Goal: Task Accomplishment & Management: Use online tool/utility

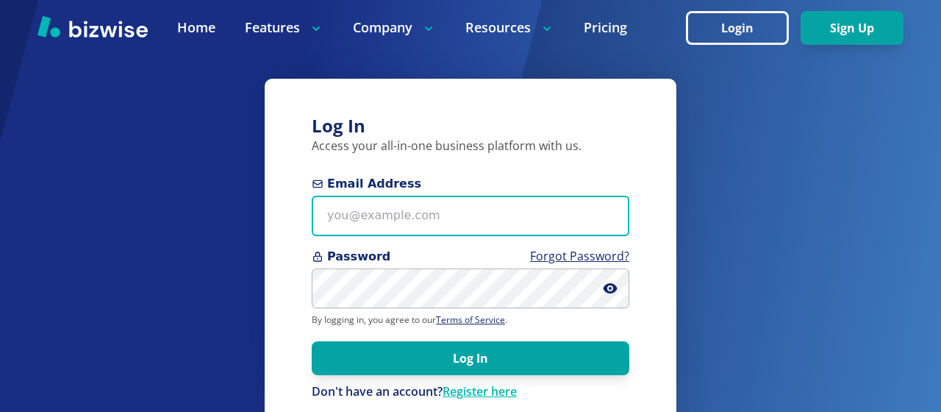
click at [341, 218] on input "Email Address" at bounding box center [471, 216] width 318 height 40
type input "[EMAIL_ADDRESS][PERSON_NAME][DOMAIN_NAME]"
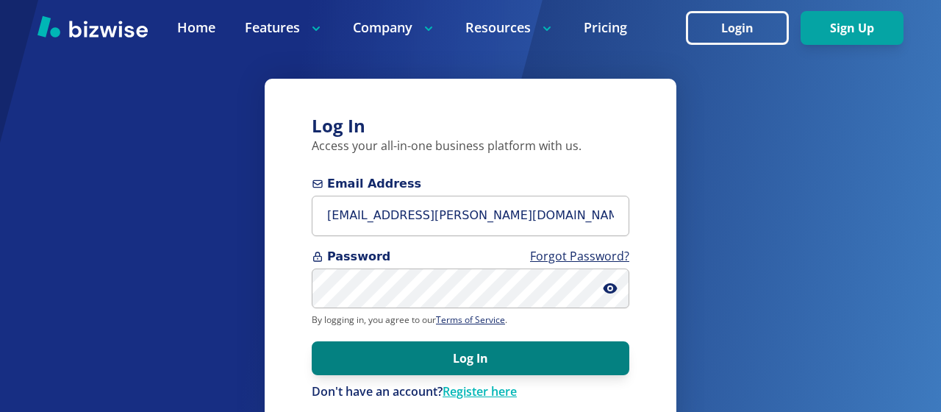
click at [416, 359] on button "Log In" at bounding box center [471, 358] width 318 height 34
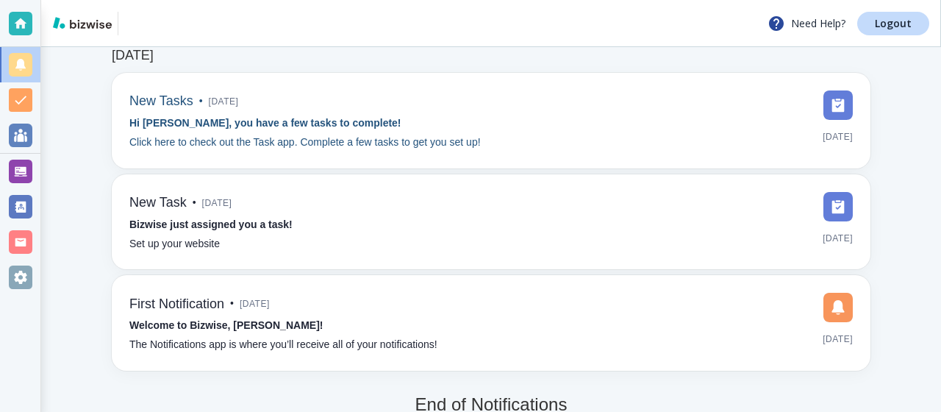
scroll to position [97, 0]
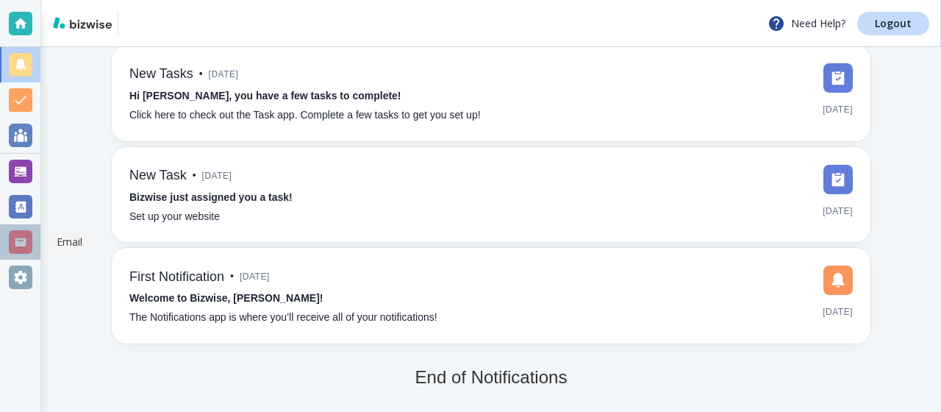
click at [26, 244] on div at bounding box center [21, 242] width 24 height 24
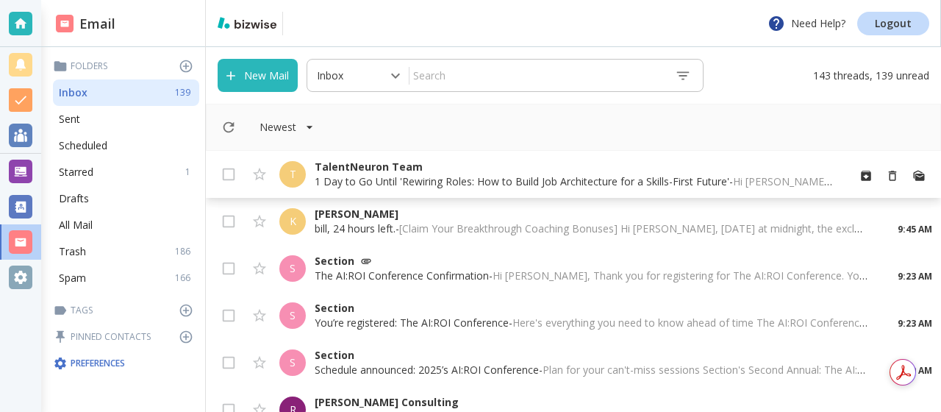
click at [362, 171] on p "TalentNeuron Team" at bounding box center [575, 167] width 520 height 15
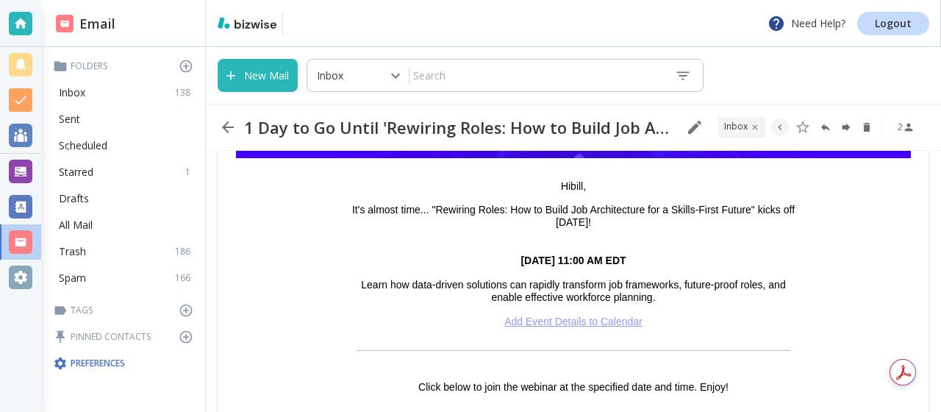
scroll to position [187, 0]
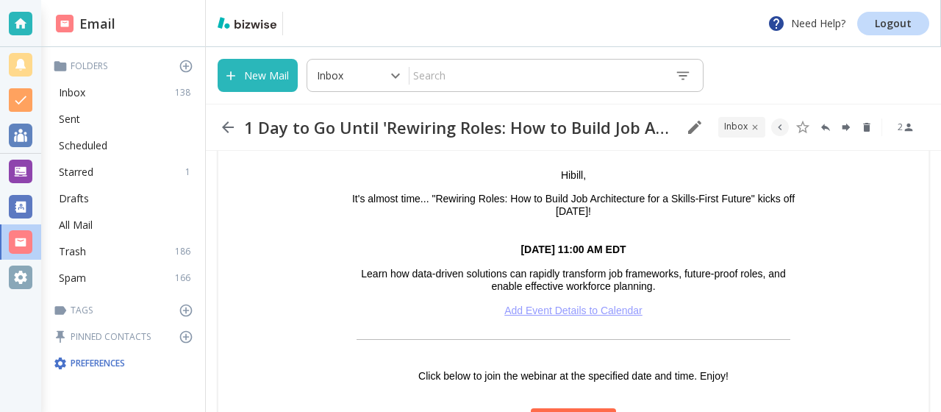
click at [520, 312] on link "Add Event Details to Calendar" at bounding box center [573, 310] width 138 height 12
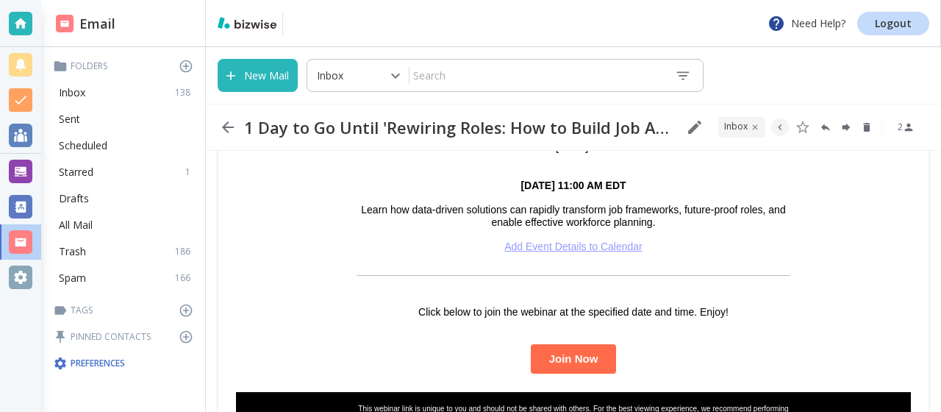
scroll to position [277, 0]
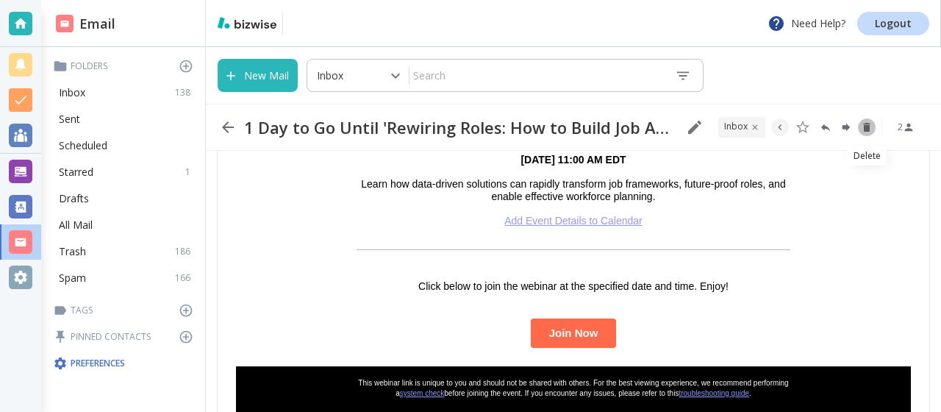
click at [867, 127] on icon "Delete" at bounding box center [866, 127] width 7 height 9
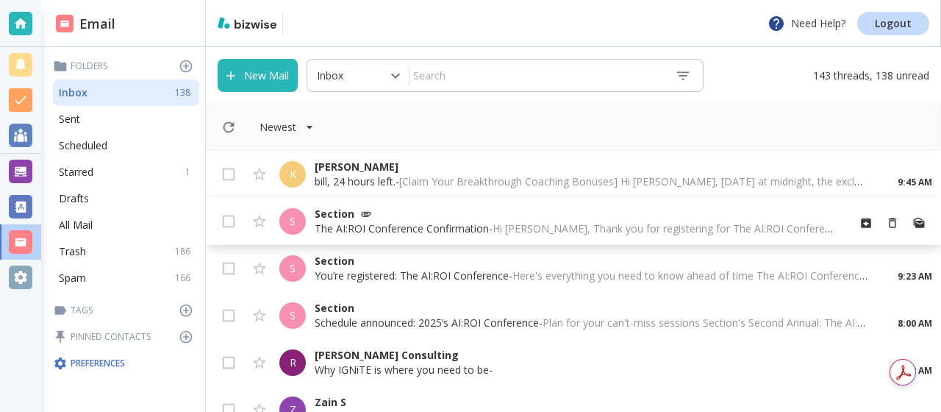
click at [404, 225] on p "The AI:ROI Conference Confirmation - Hi [PERSON_NAME], Thank you for registerin…" at bounding box center [575, 228] width 520 height 15
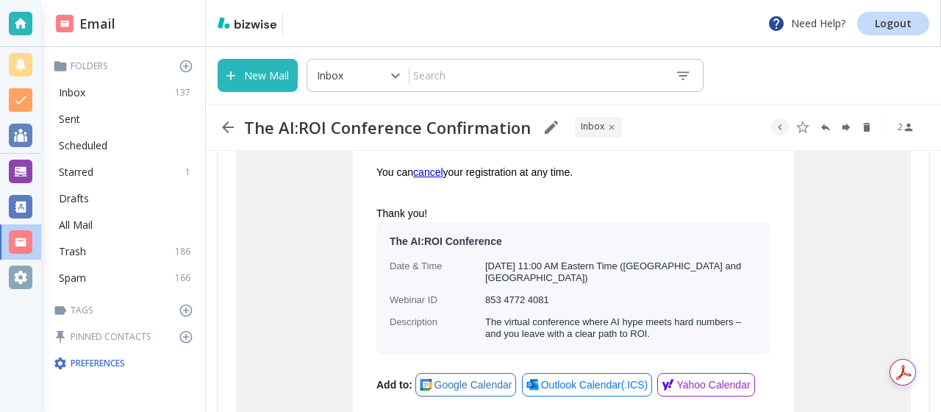
scroll to position [541, 0]
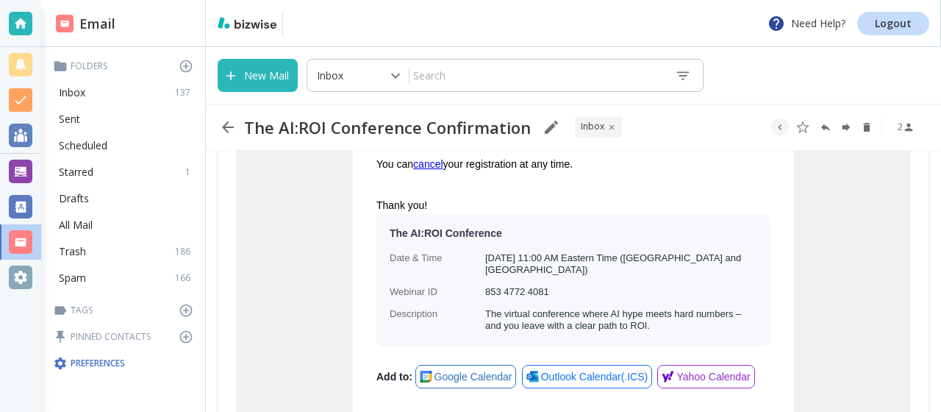
click at [448, 368] on span "Google Calendar" at bounding box center [473, 377] width 78 height 18
click at [864, 126] on icon "Delete" at bounding box center [866, 127] width 7 height 9
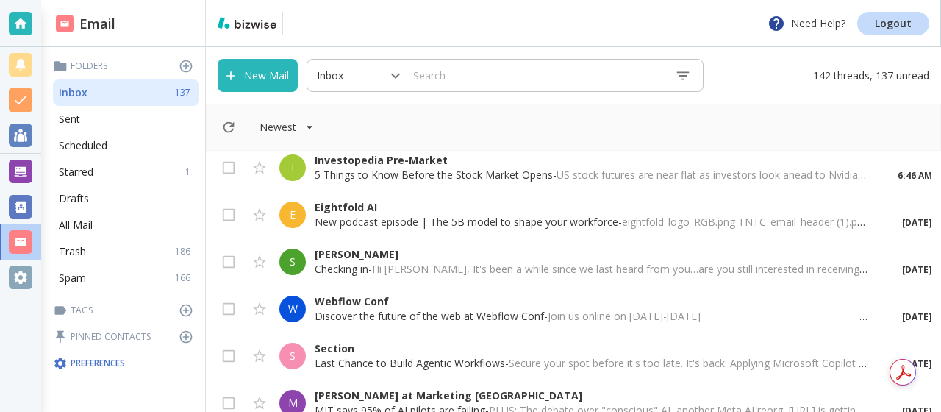
scroll to position [266, 0]
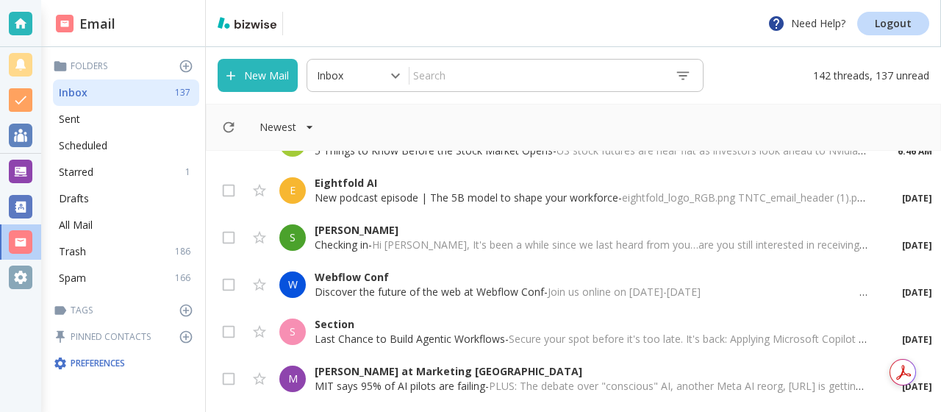
click at [535, 187] on p "Eightfold AI" at bounding box center [591, 183] width 553 height 15
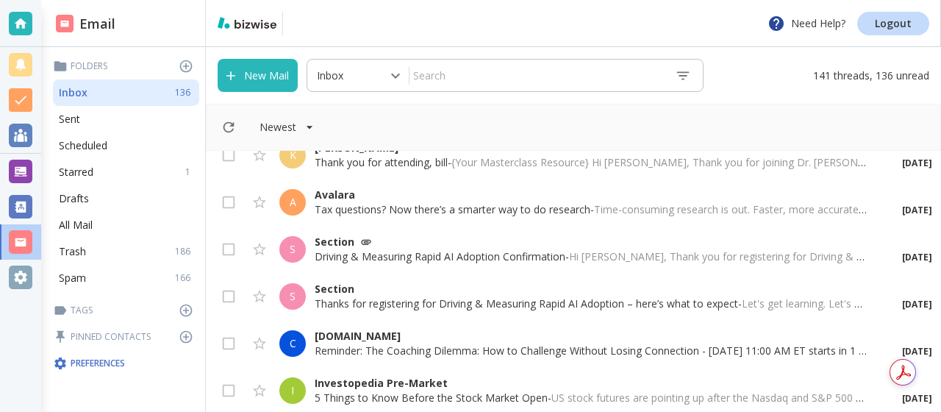
scroll to position [5059, 0]
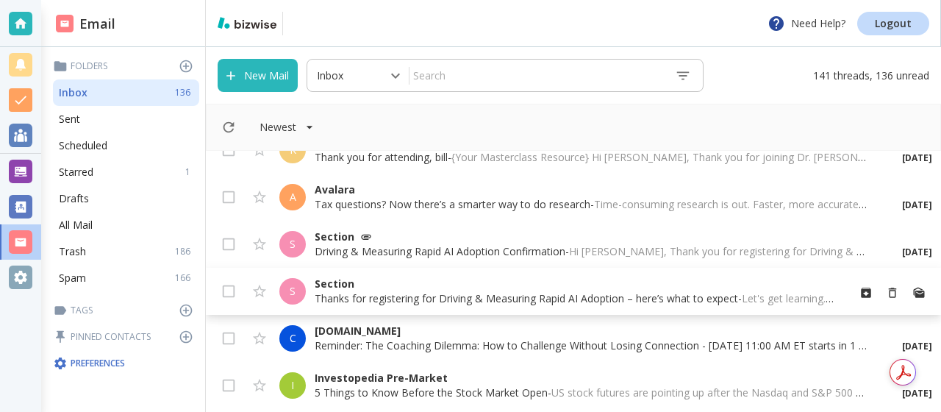
click at [352, 280] on p "Section" at bounding box center [575, 283] width 520 height 15
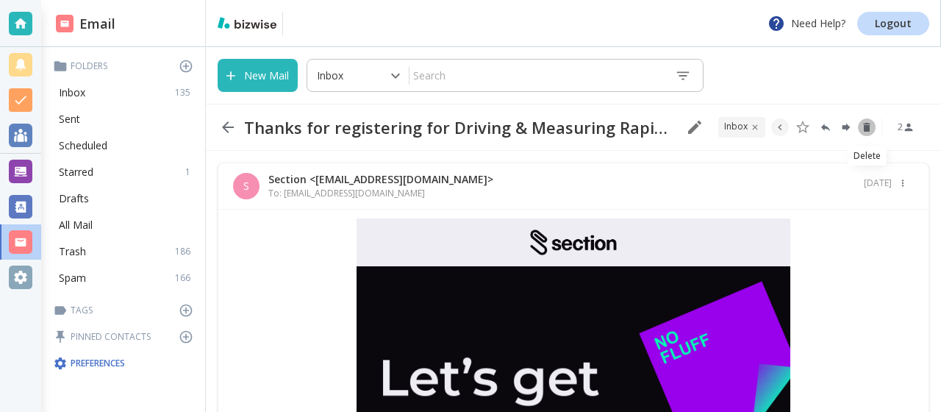
click at [867, 126] on icon "Delete" at bounding box center [866, 127] width 7 height 9
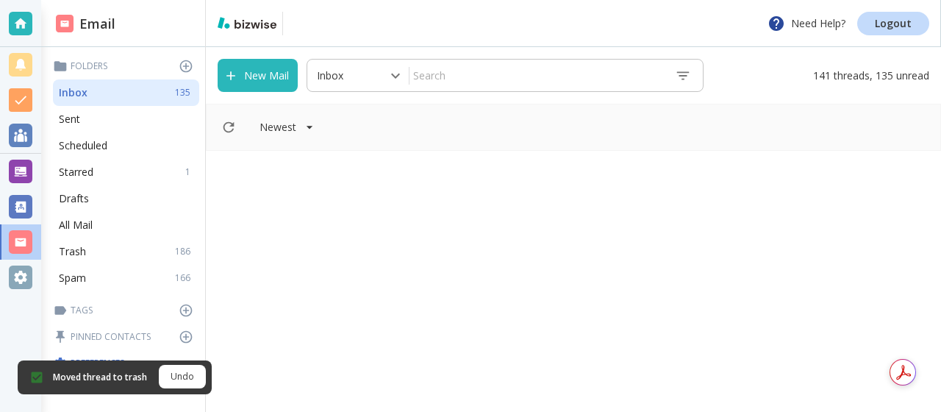
scroll to position [5059, 0]
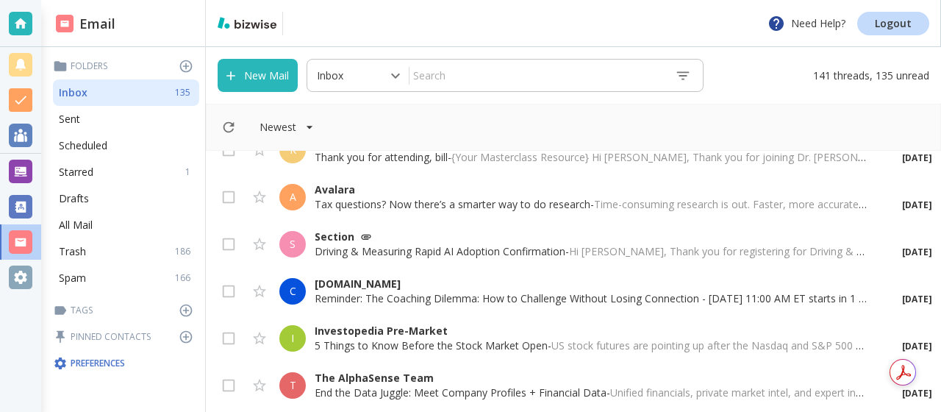
click at [228, 218] on div "A Avalara Tax questions? Now there’s a smarter way to do research - Time-consum…" at bounding box center [573, 196] width 735 height 47
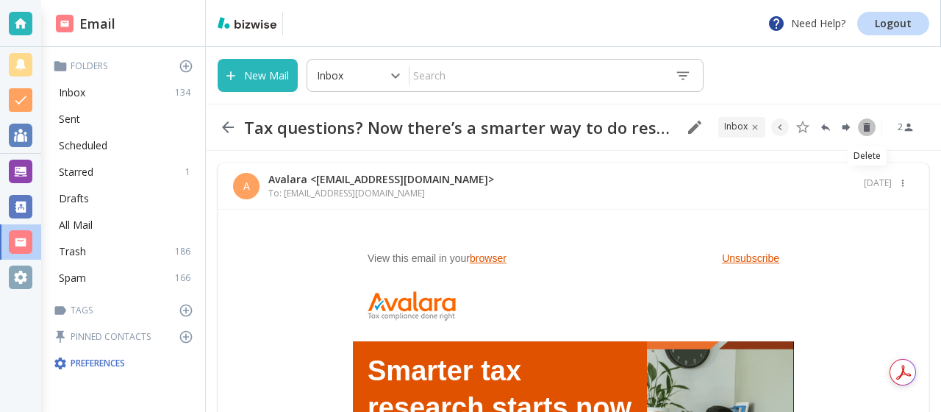
click at [865, 129] on icon "Delete" at bounding box center [866, 127] width 7 height 9
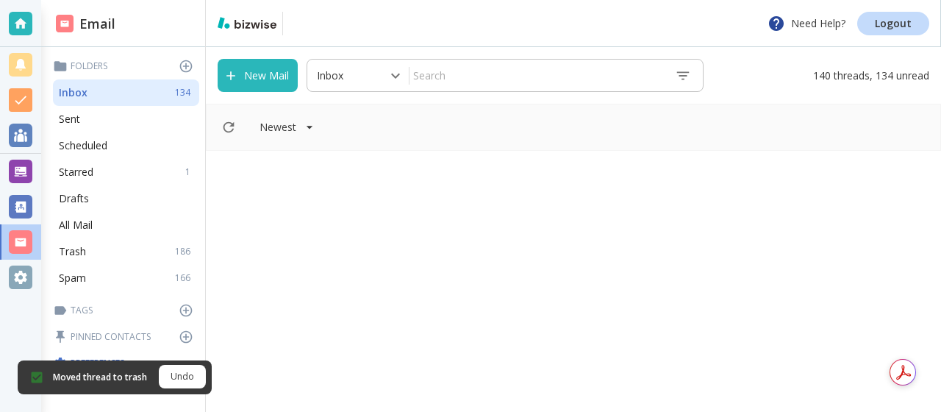
scroll to position [5059, 0]
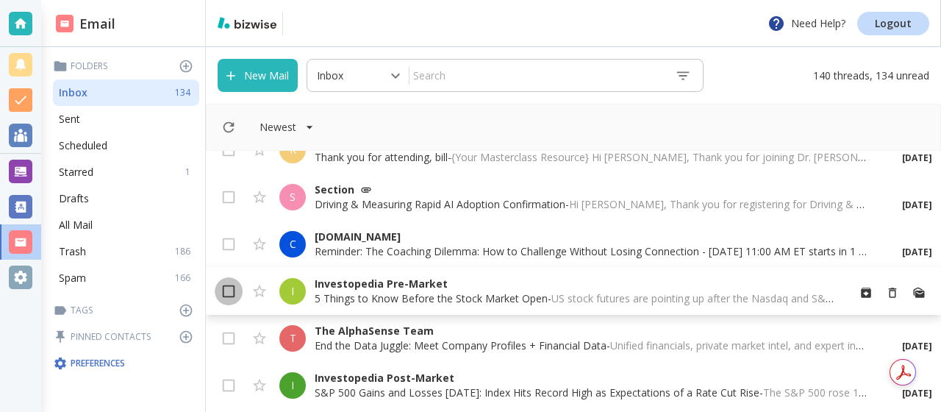
click at [227, 288] on input "checkbox" at bounding box center [229, 294] width 28 height 28
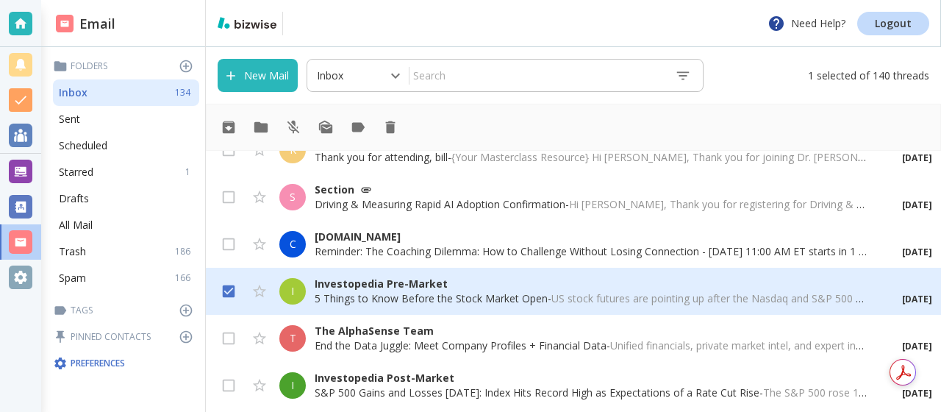
scroll to position [5083, 0]
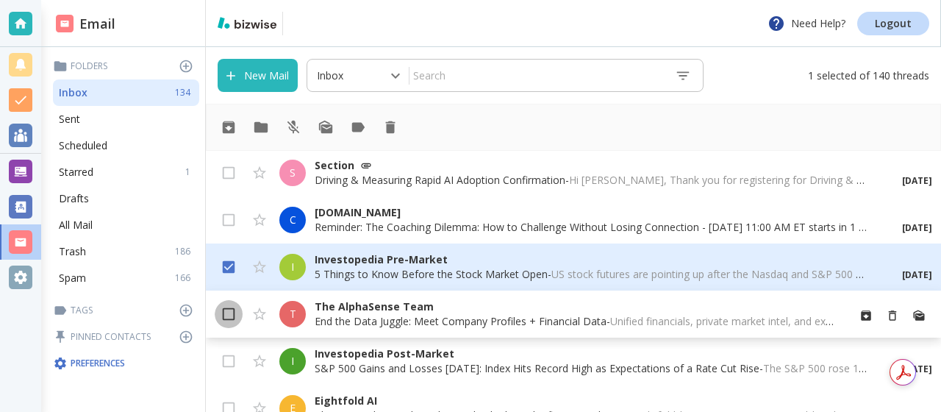
click at [229, 309] on input "checkbox" at bounding box center [229, 317] width 28 height 28
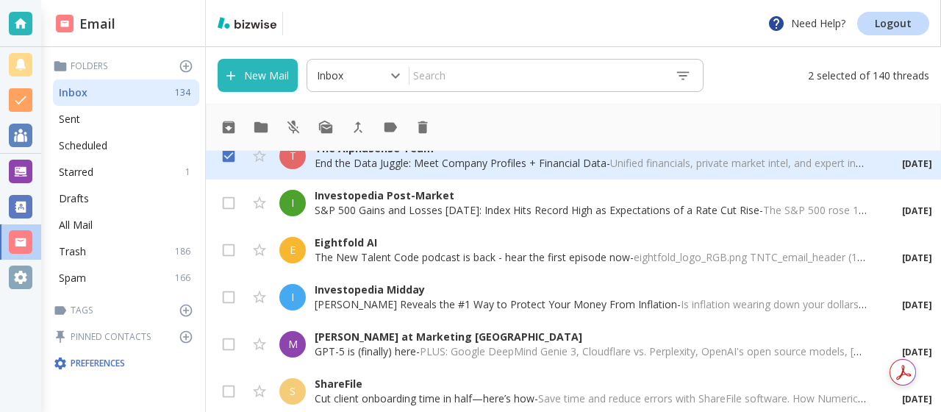
scroll to position [5254, 0]
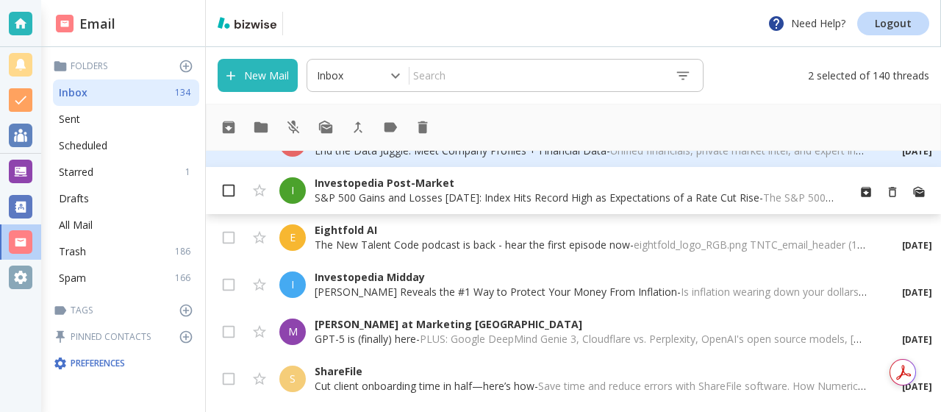
click at [229, 196] on input "checkbox" at bounding box center [229, 193] width 28 height 28
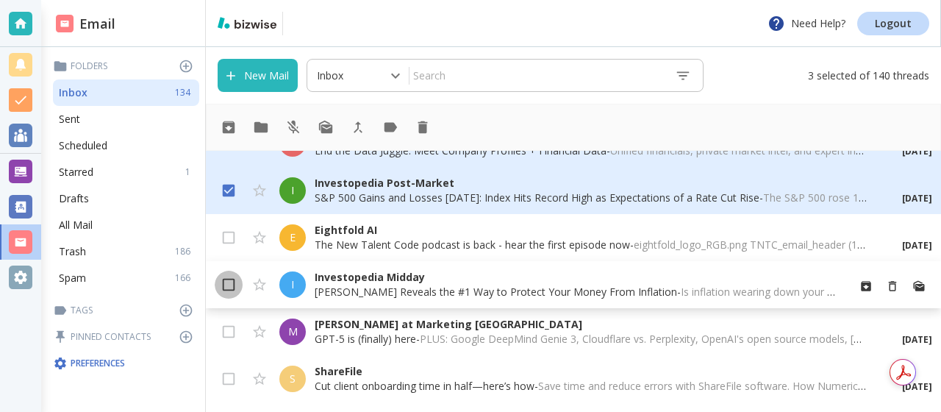
click at [232, 283] on input "checkbox" at bounding box center [229, 287] width 28 height 28
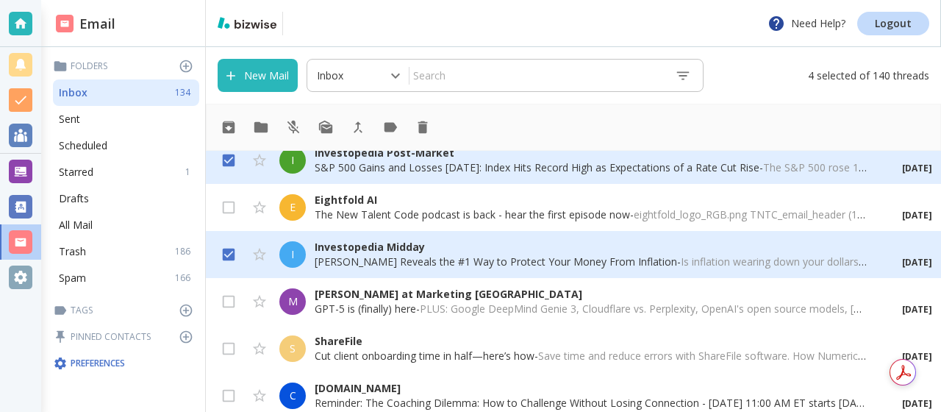
scroll to position [5316, 0]
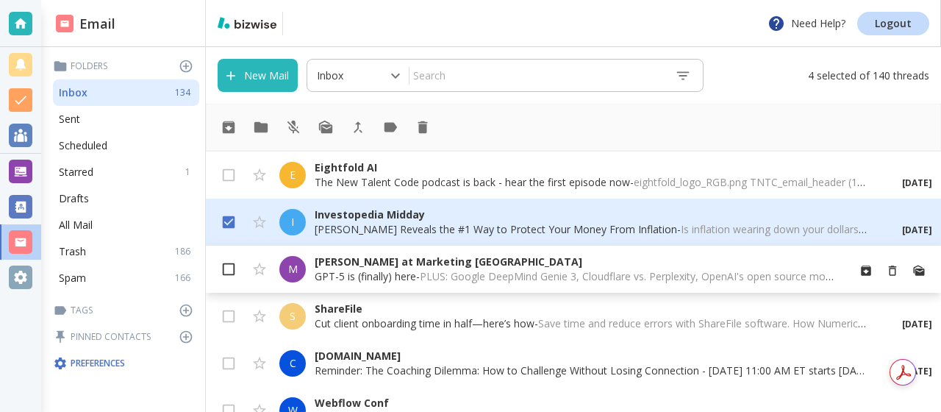
click at [229, 269] on input "checkbox" at bounding box center [229, 272] width 28 height 28
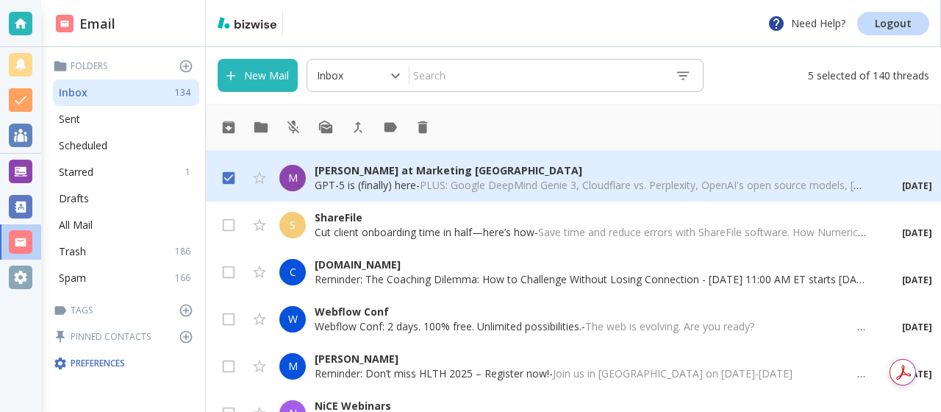
scroll to position [5417, 0]
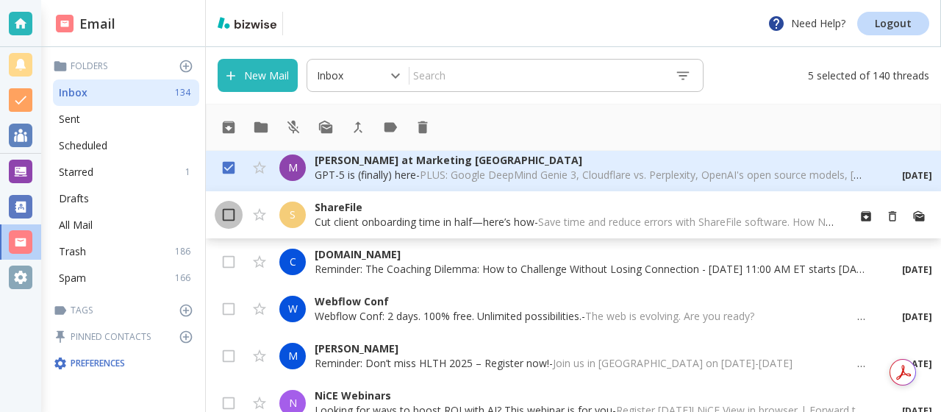
click at [235, 215] on input "checkbox" at bounding box center [229, 218] width 28 height 28
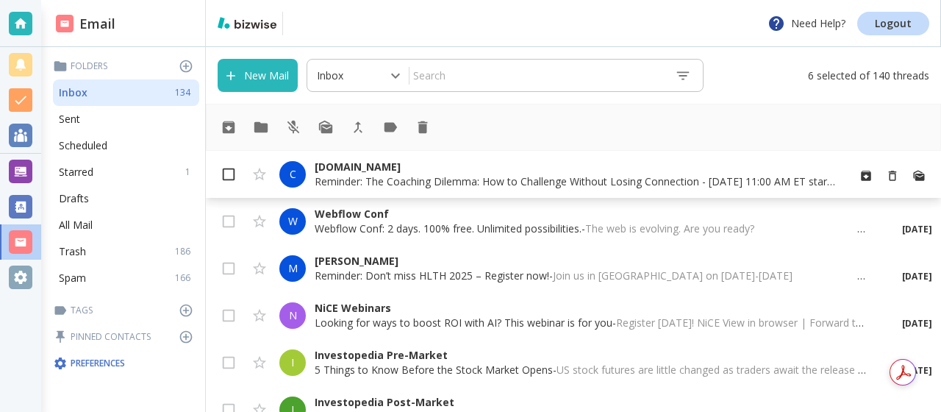
scroll to position [5529, 0]
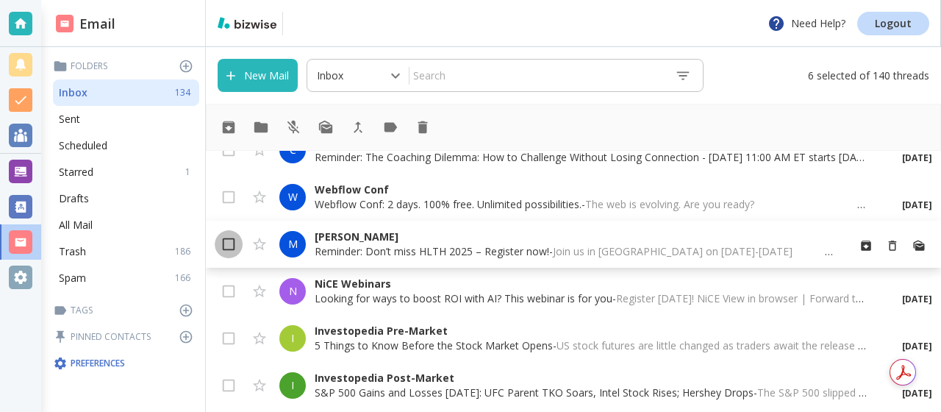
click at [229, 246] on input "checkbox" at bounding box center [229, 247] width 28 height 28
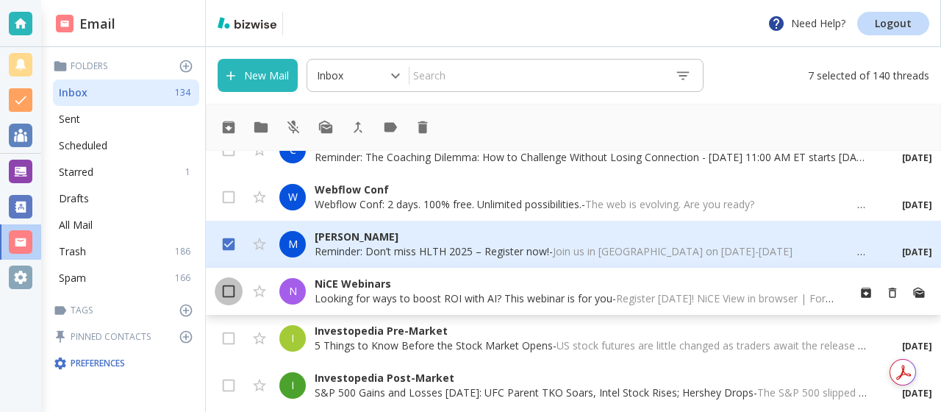
click at [224, 290] on input "checkbox" at bounding box center [229, 294] width 28 height 28
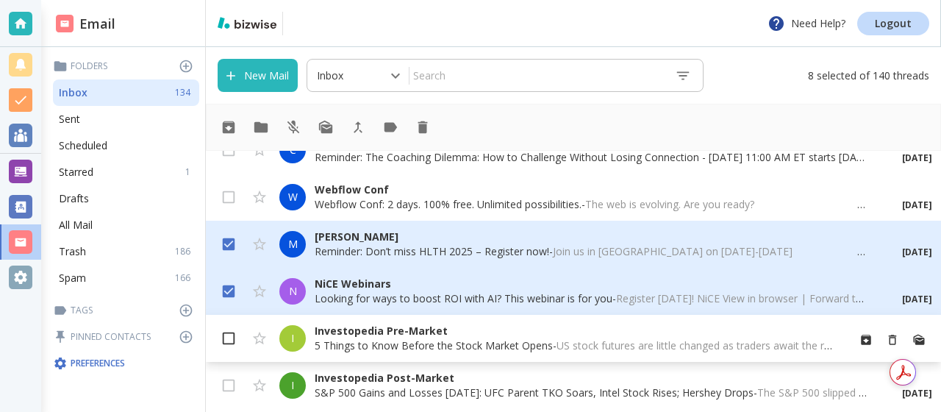
click at [231, 333] on input "checkbox" at bounding box center [229, 341] width 28 height 28
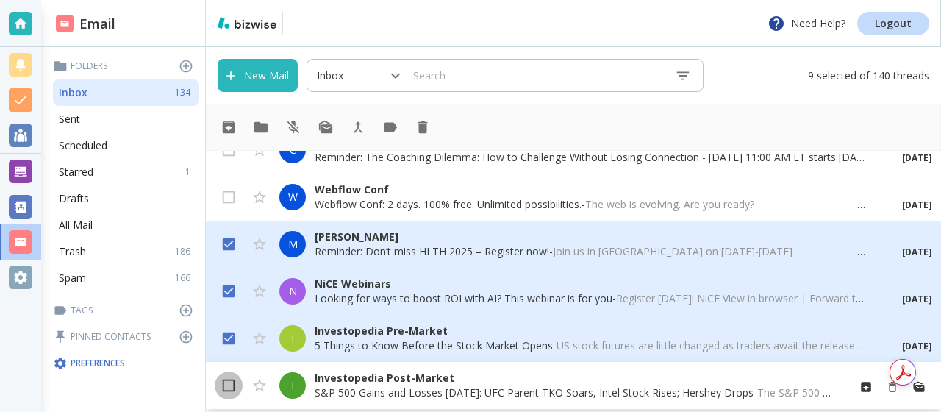
click at [231, 378] on input "checkbox" at bounding box center [229, 388] width 28 height 28
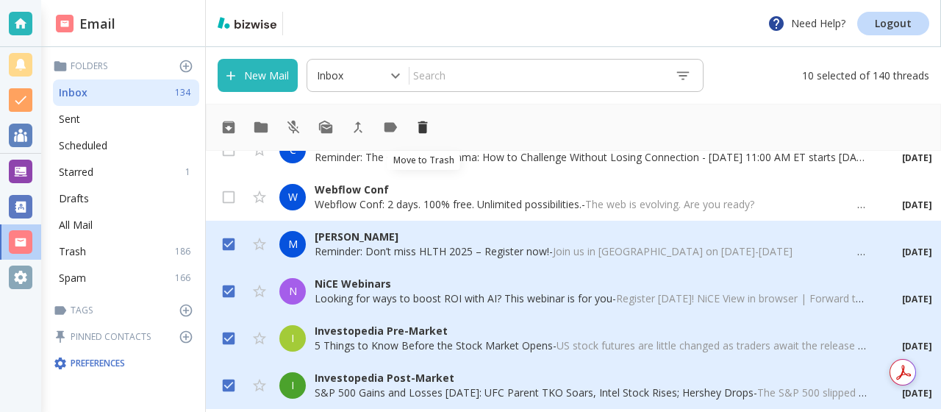
click at [423, 127] on icon "Move to Trash" at bounding box center [423, 127] width 10 height 12
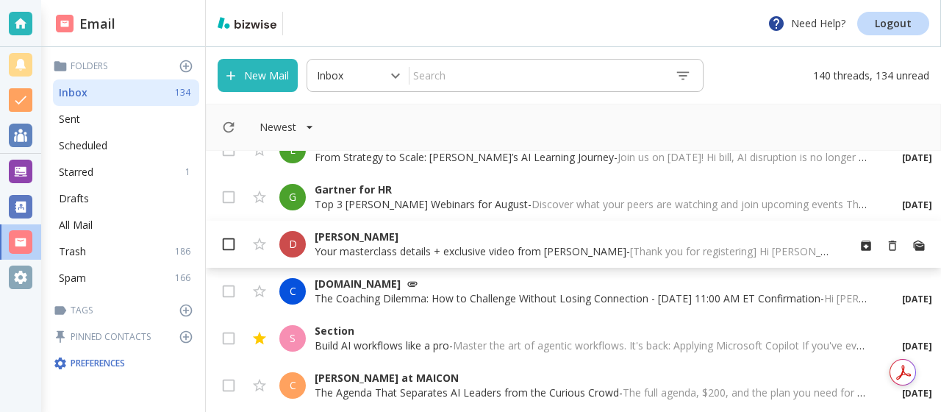
click at [232, 243] on input "checkbox" at bounding box center [229, 247] width 28 height 28
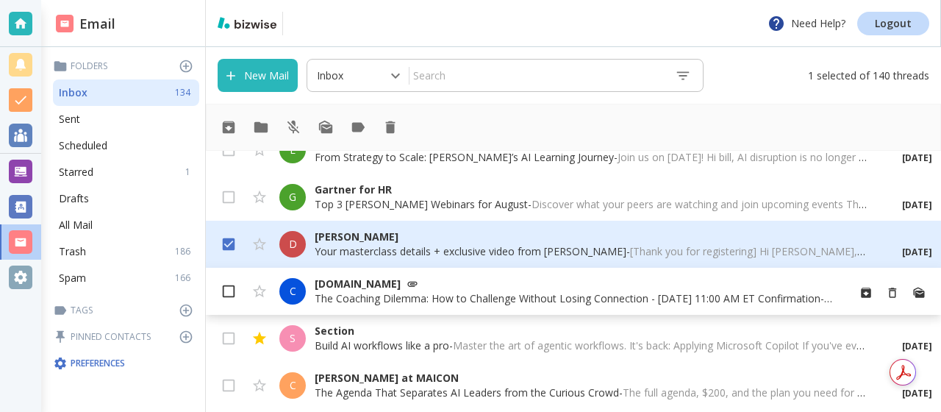
click at [223, 292] on input "checkbox" at bounding box center [229, 294] width 28 height 28
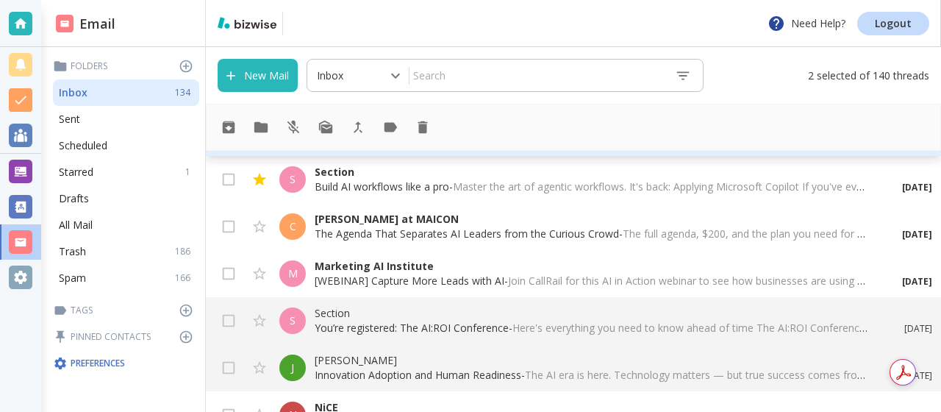
scroll to position [5692, 0]
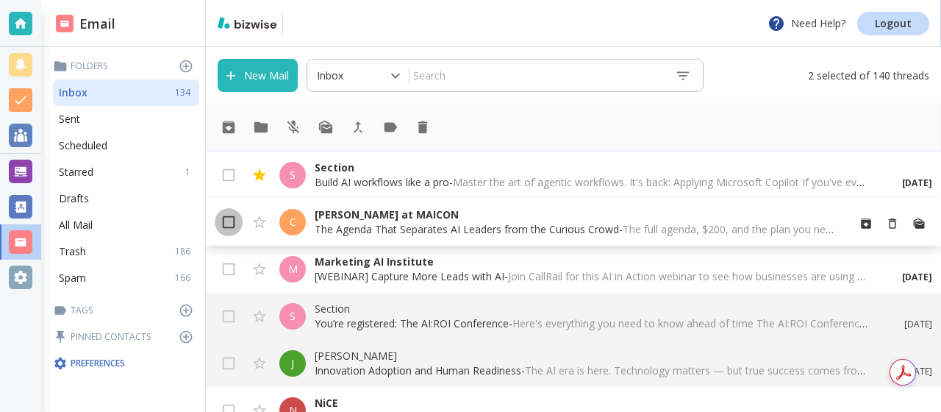
click at [228, 225] on input "checkbox" at bounding box center [229, 225] width 28 height 28
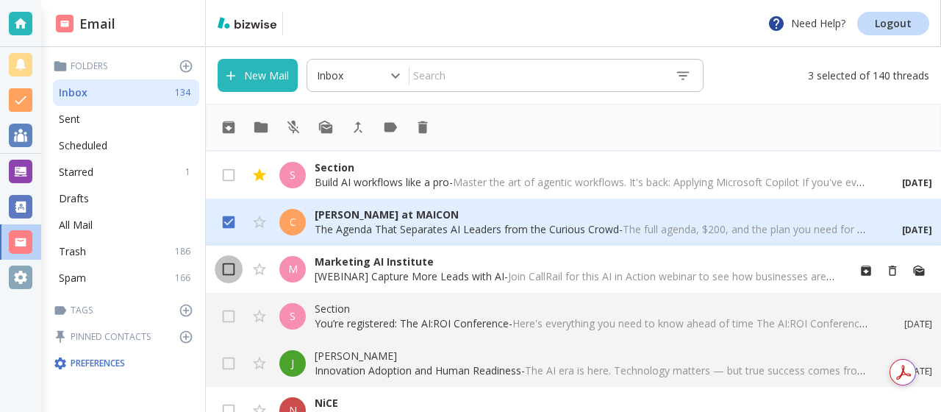
click at [229, 271] on input "checkbox" at bounding box center [229, 272] width 28 height 28
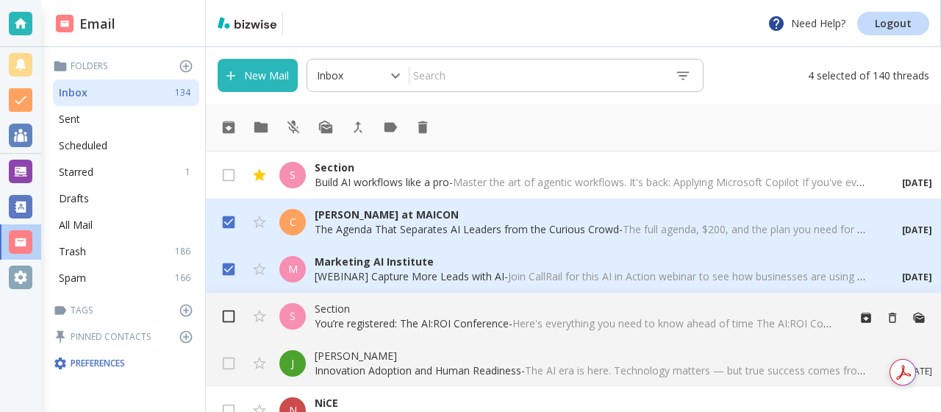
click at [226, 312] on input "checkbox" at bounding box center [229, 319] width 28 height 28
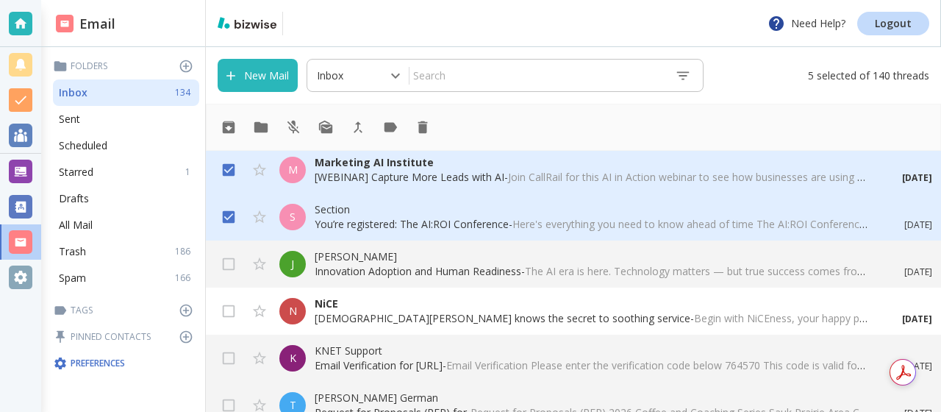
scroll to position [5794, 0]
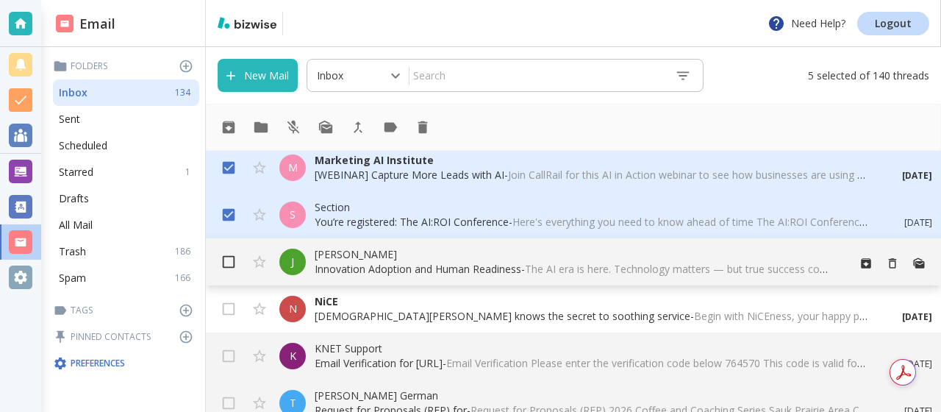
click at [226, 262] on input "checkbox" at bounding box center [229, 265] width 28 height 28
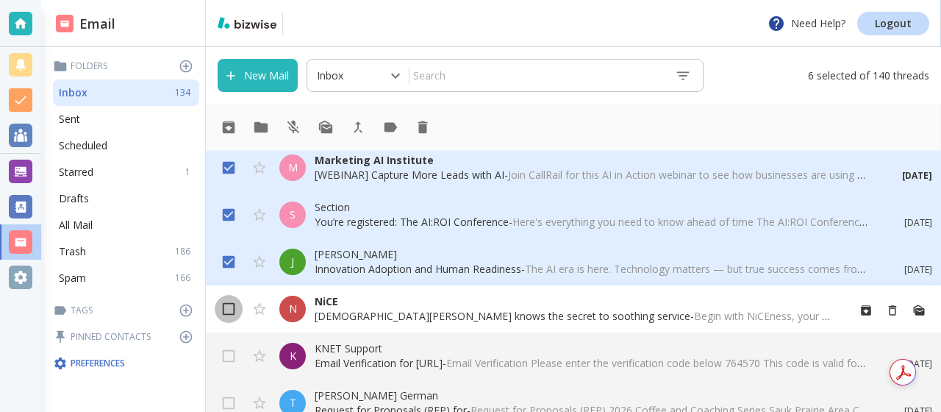
click at [229, 307] on input "checkbox" at bounding box center [229, 312] width 28 height 28
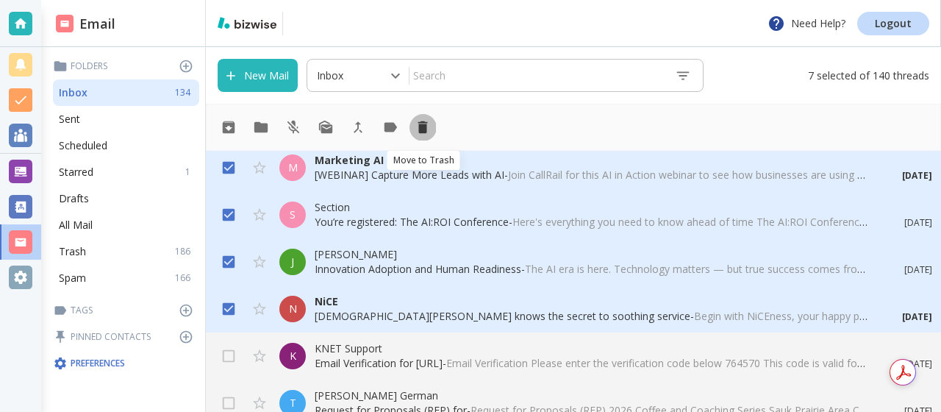
click at [421, 124] on icon "Move to Trash" at bounding box center [423, 127] width 10 height 12
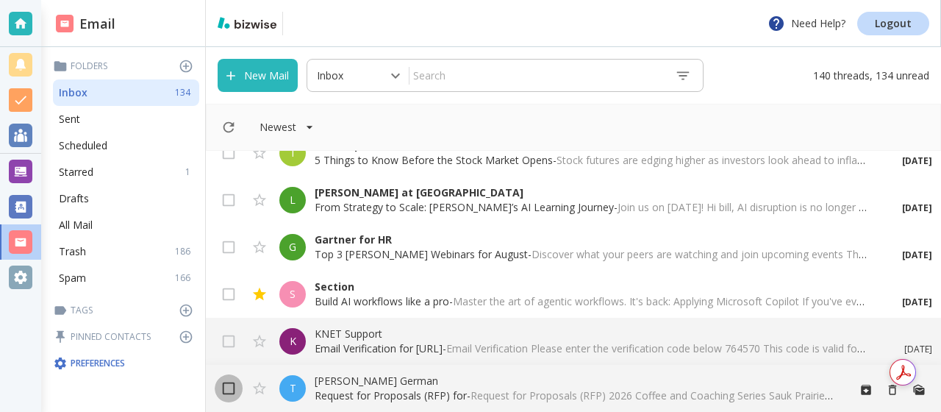
click at [230, 390] on input "checkbox" at bounding box center [229, 391] width 28 height 28
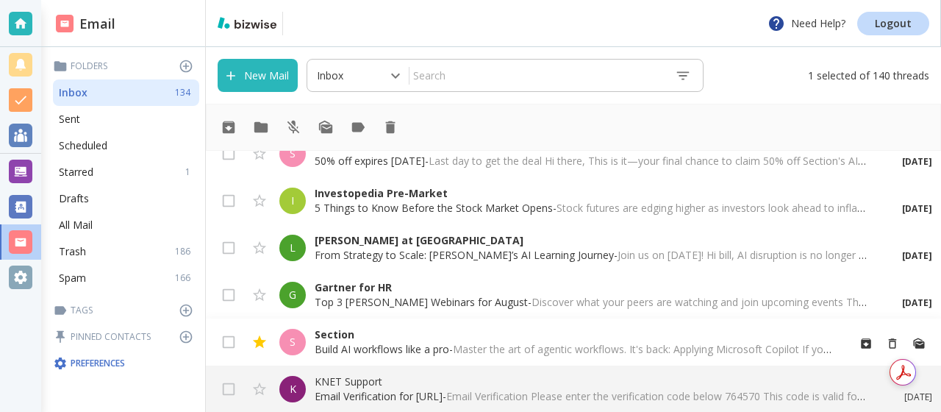
scroll to position [5422, 0]
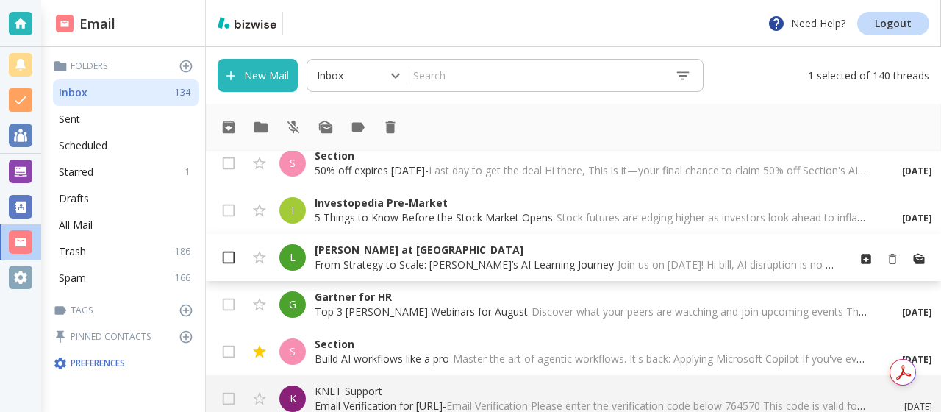
click at [226, 259] on input "checkbox" at bounding box center [229, 260] width 28 height 28
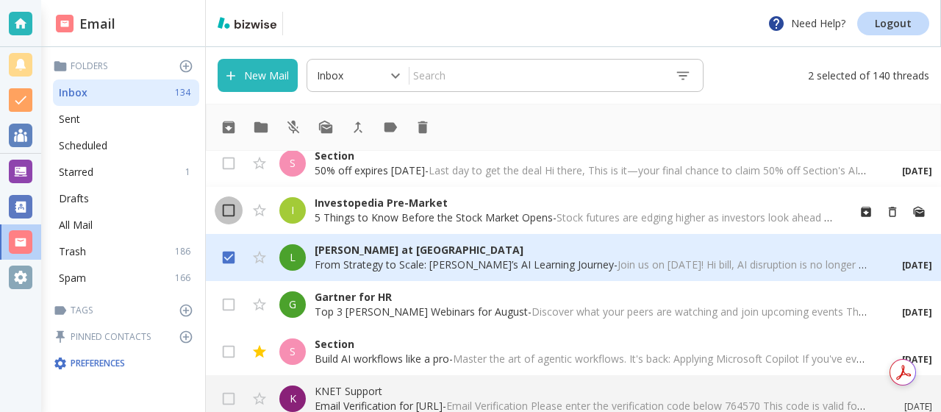
click at [228, 213] on input "checkbox" at bounding box center [229, 213] width 28 height 28
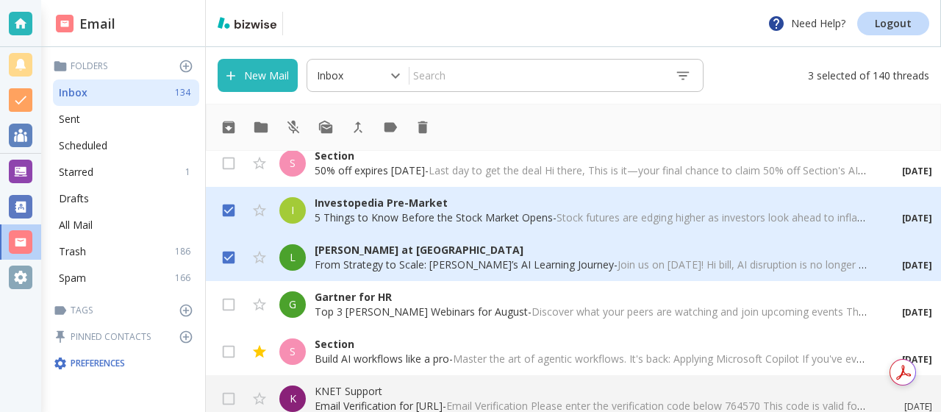
scroll to position [5407, 0]
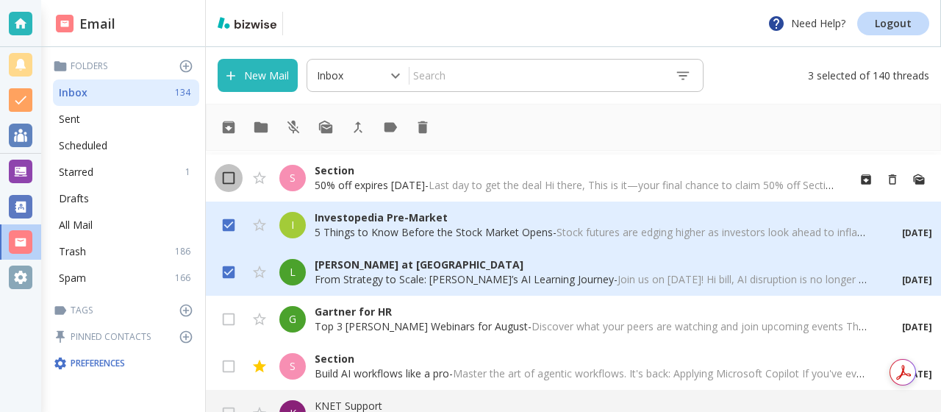
click at [226, 185] on input "checkbox" at bounding box center [229, 181] width 28 height 28
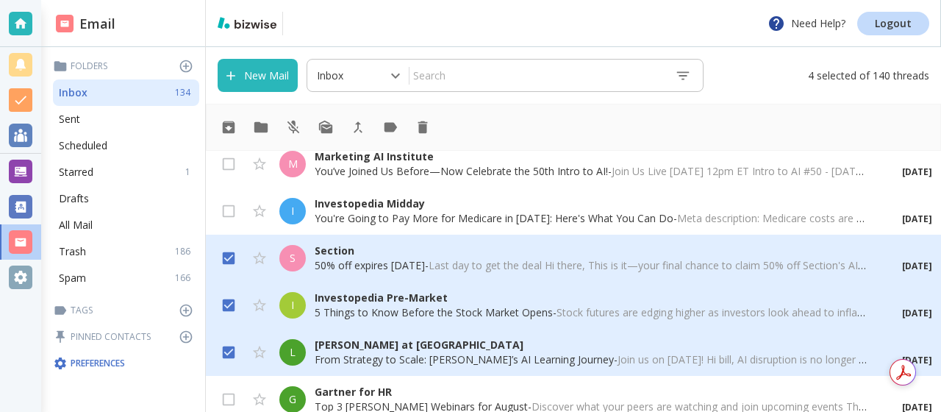
scroll to position [5326, 0]
click at [227, 207] on input "checkbox" at bounding box center [229, 215] width 28 height 28
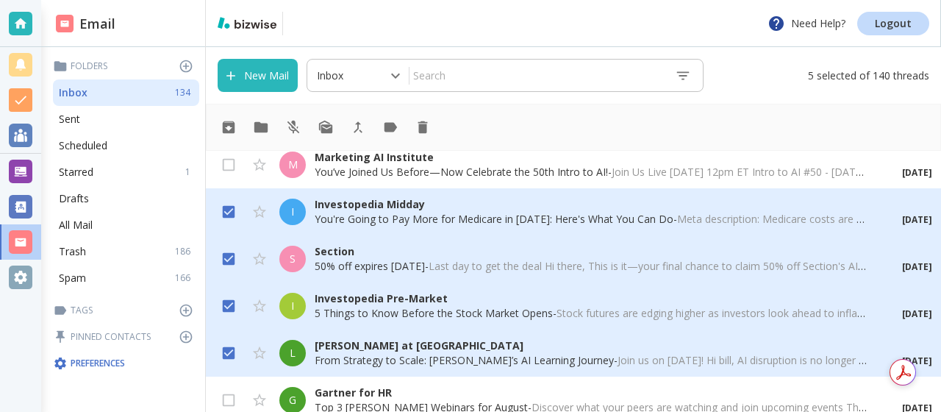
scroll to position [5305, 0]
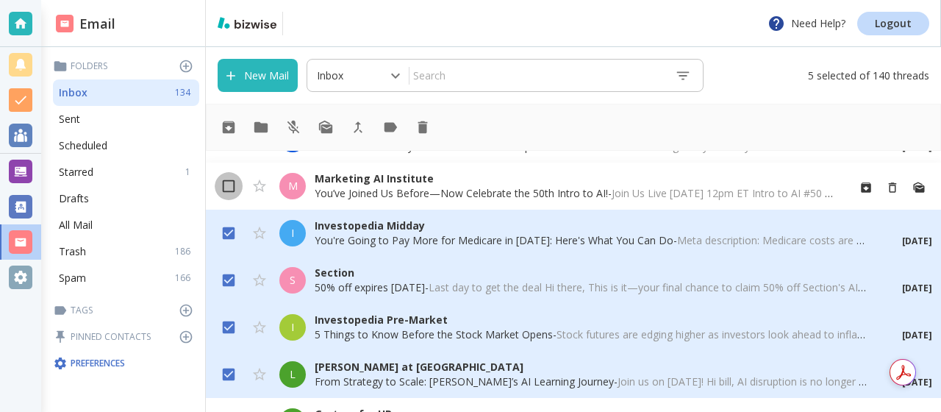
click at [229, 187] on input "checkbox" at bounding box center [229, 189] width 28 height 28
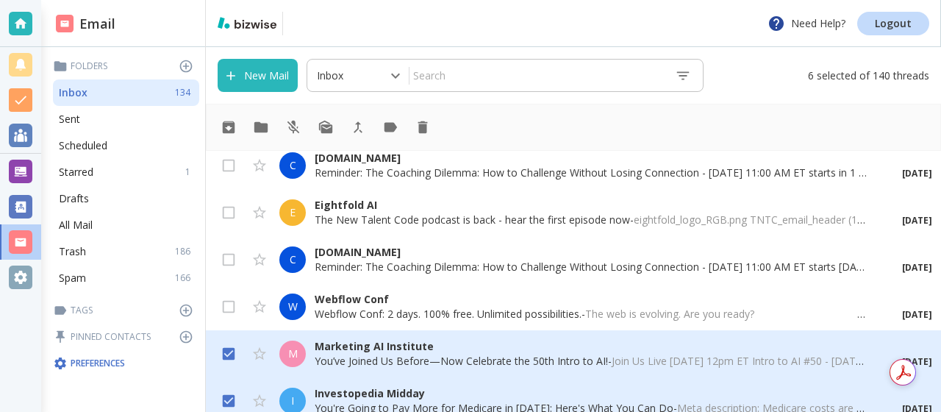
scroll to position [5131, 0]
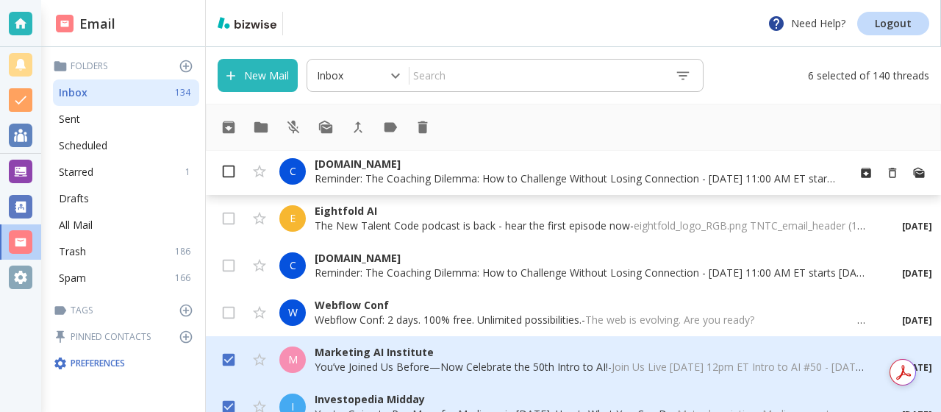
click at [227, 172] on input "checkbox" at bounding box center [229, 174] width 28 height 28
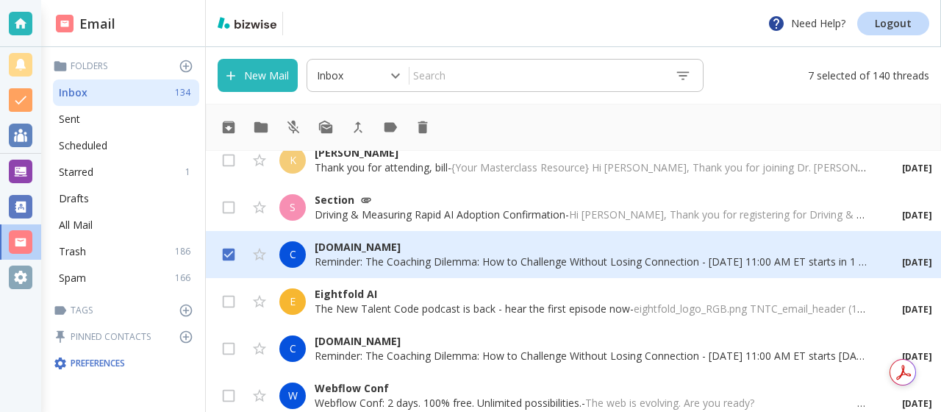
scroll to position [5043, 0]
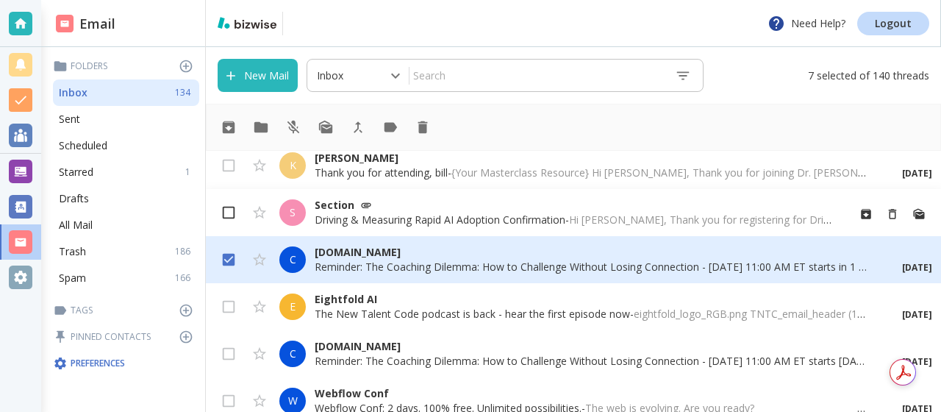
click at [231, 218] on input "checkbox" at bounding box center [229, 215] width 28 height 28
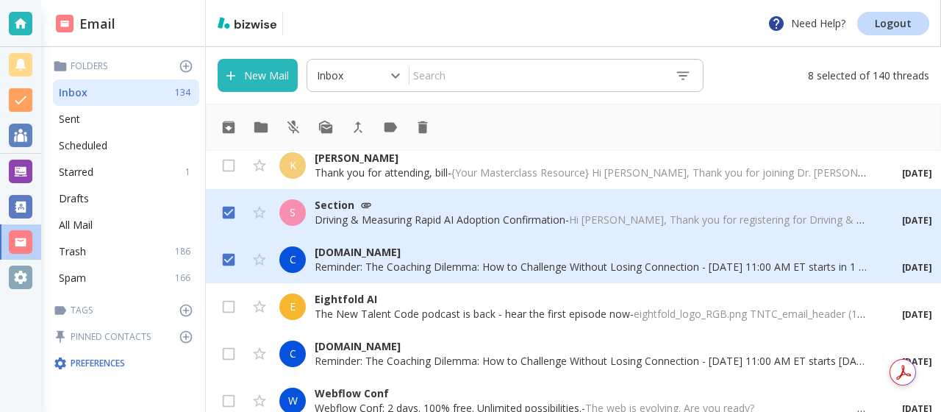
scroll to position [5032, 0]
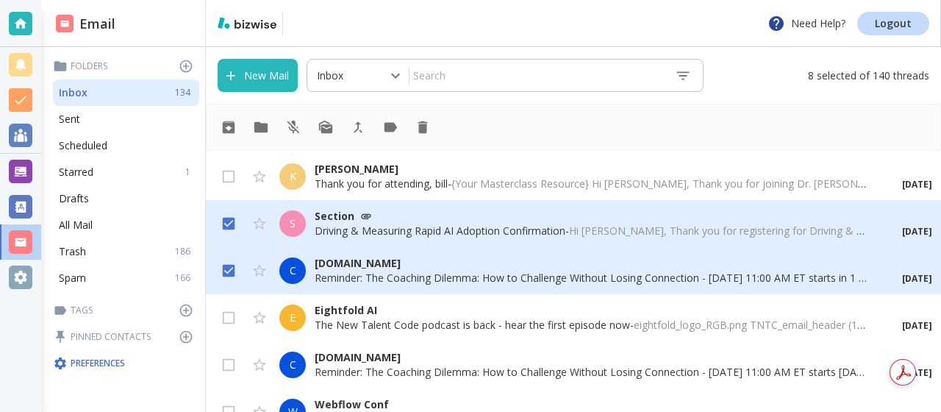
click at [231, 218] on input "checkbox" at bounding box center [229, 226] width 28 height 28
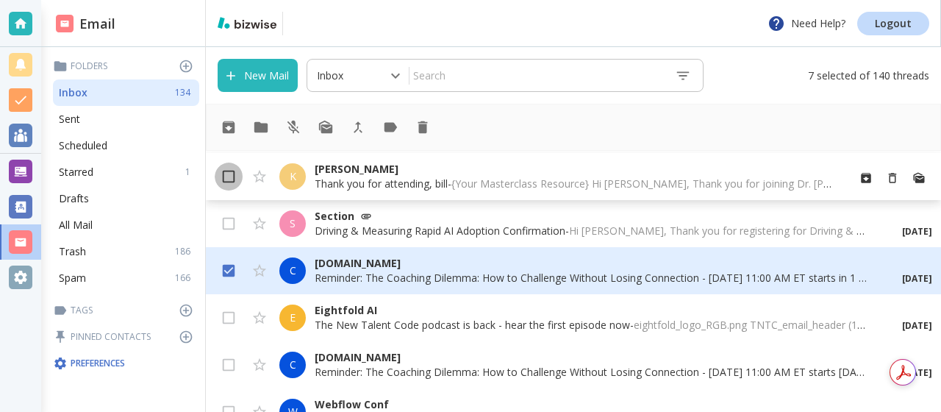
click at [229, 179] on input "checkbox" at bounding box center [229, 179] width 28 height 28
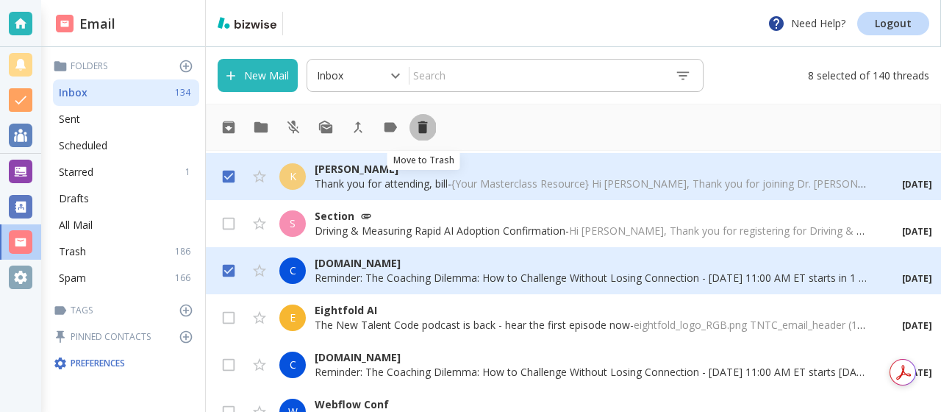
click at [420, 126] on icon "Move to Trash" at bounding box center [423, 127] width 10 height 12
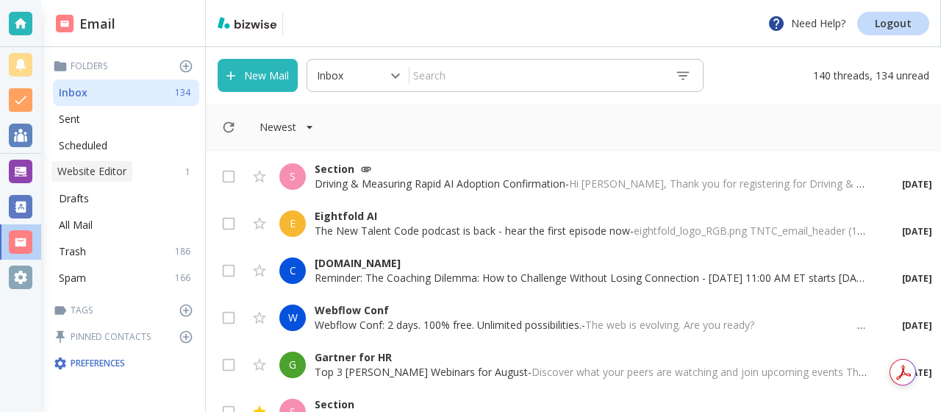
click at [29, 163] on div at bounding box center [21, 172] width 24 height 24
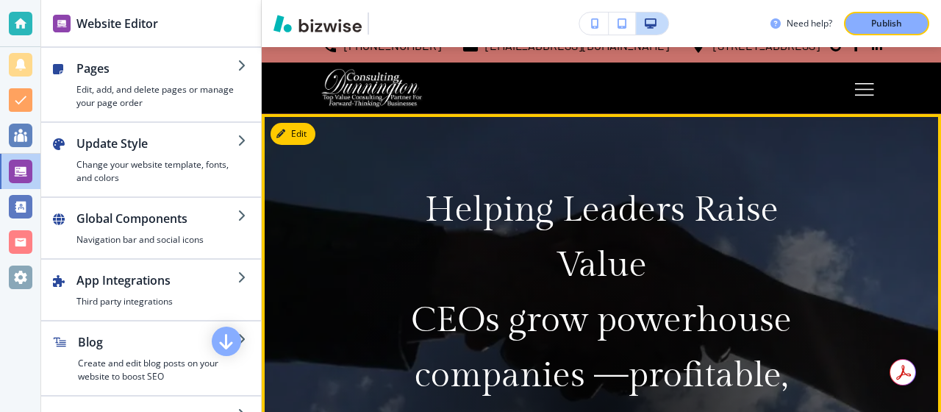
scroll to position [10, 0]
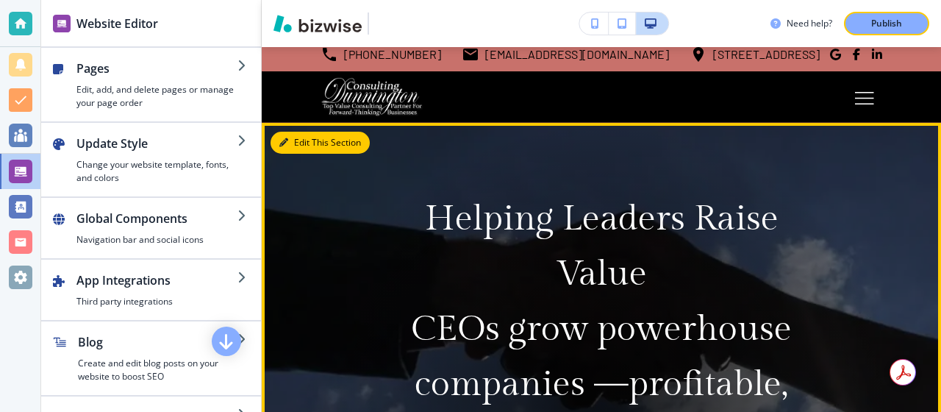
click at [300, 142] on button "Edit This Section" at bounding box center [320, 143] width 99 height 22
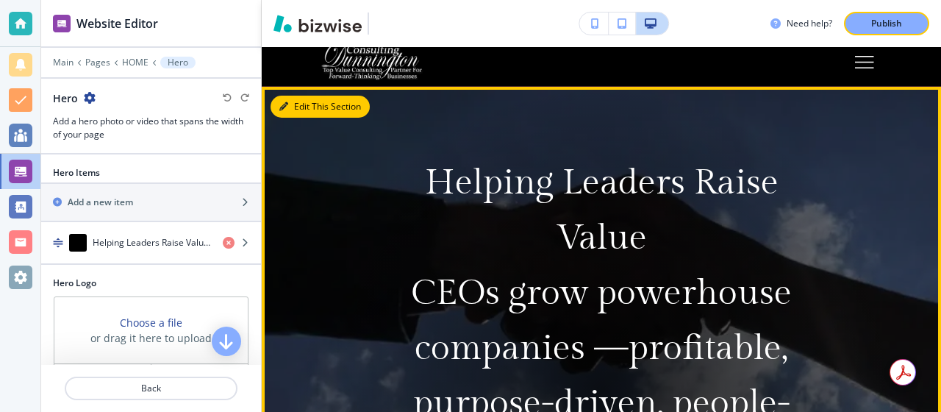
scroll to position [85, 0]
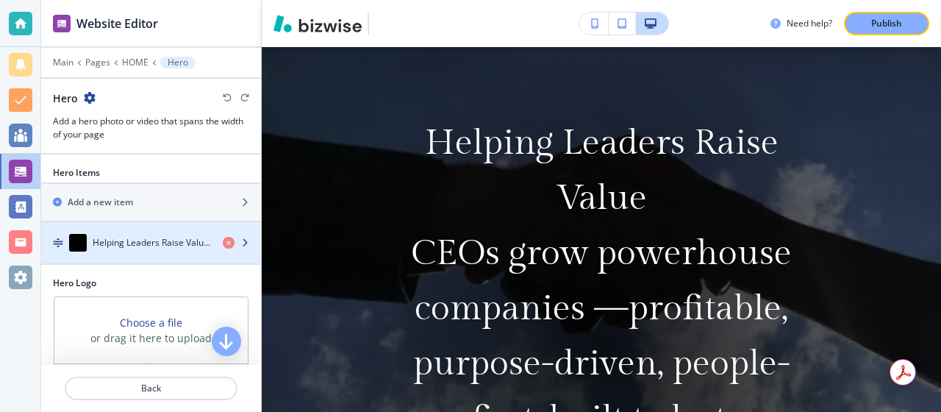
click at [171, 251] on div "button" at bounding box center [151, 257] width 220 height 12
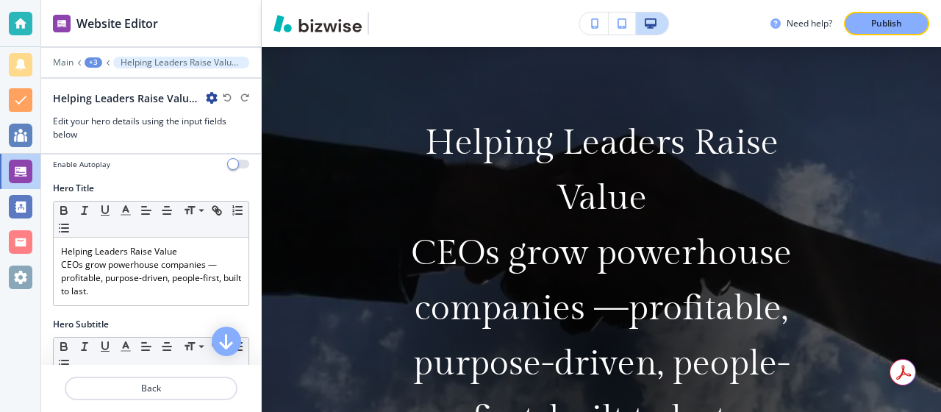
scroll to position [143, 0]
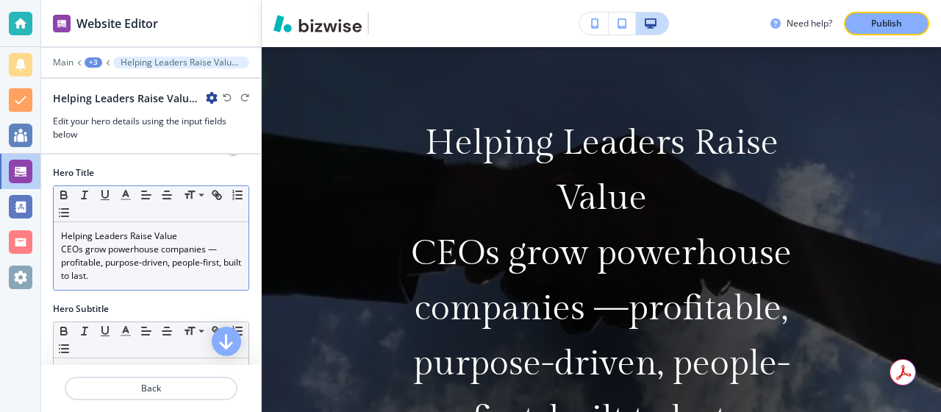
click at [87, 249] on p "CEOs grow powerhouse companies —profitable, purpose-driven, people-first, built…" at bounding box center [151, 263] width 180 height 40
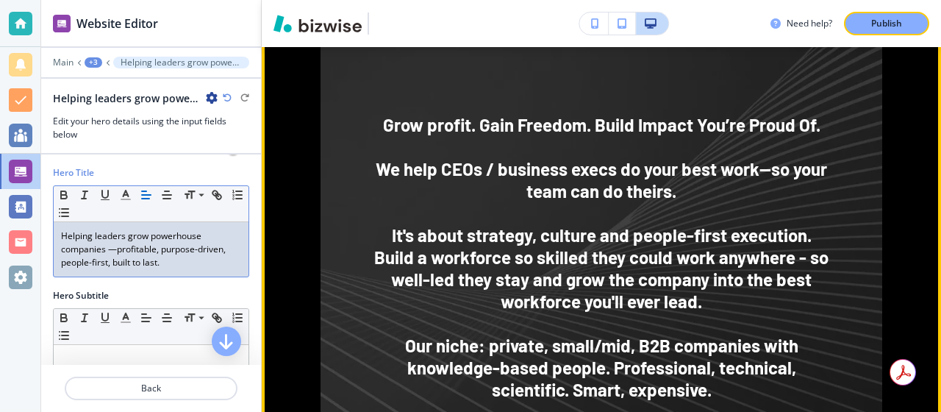
scroll to position [1126, 0]
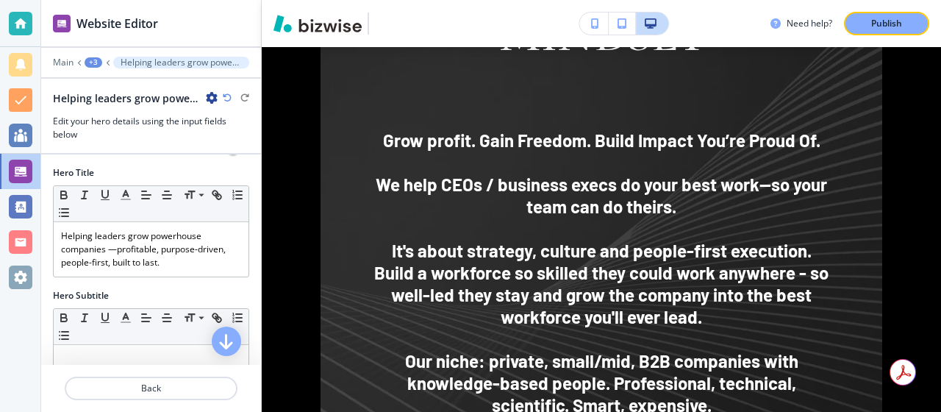
click at [243, 110] on div at bounding box center [151, 110] width 196 height 9
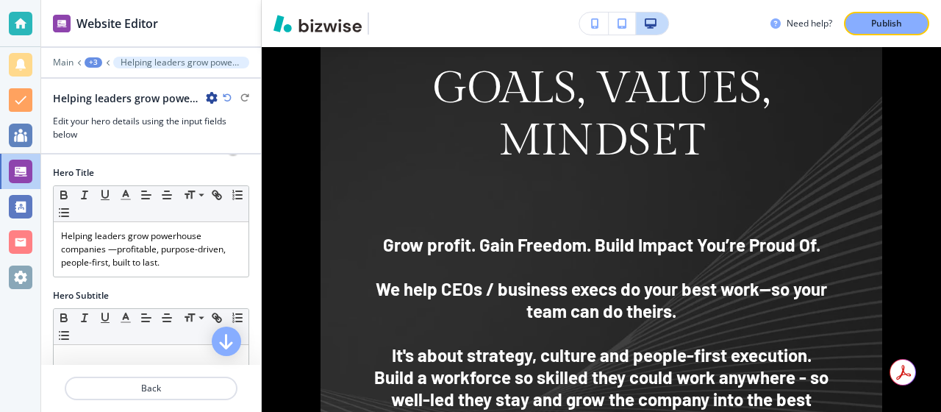
scroll to position [1027, 0]
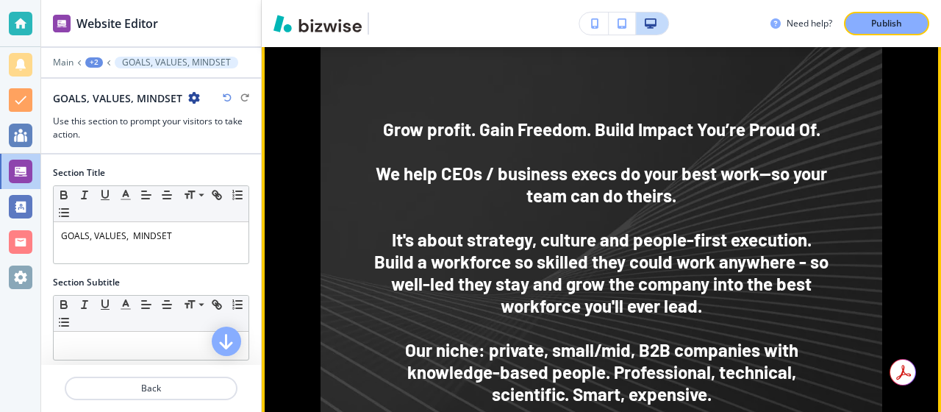
scroll to position [1151, 0]
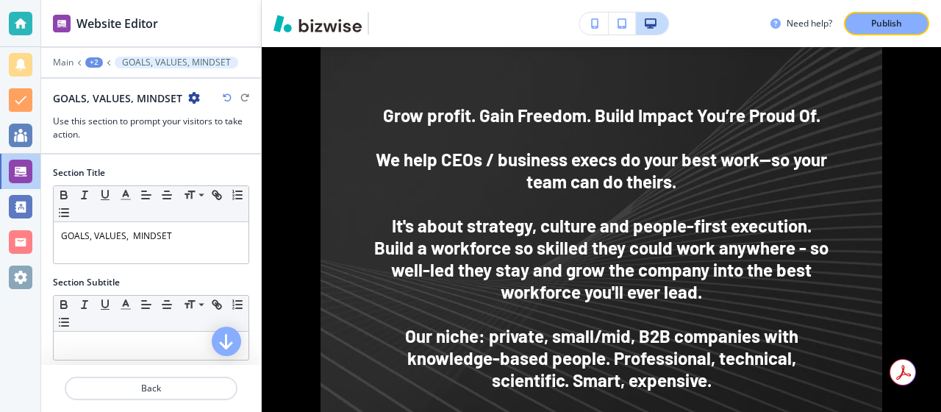
click at [171, 96] on h2 "GOALS, VALUES, MINDSET﻿" at bounding box center [117, 97] width 129 height 15
click at [195, 94] on icon "button" at bounding box center [194, 98] width 12 height 12
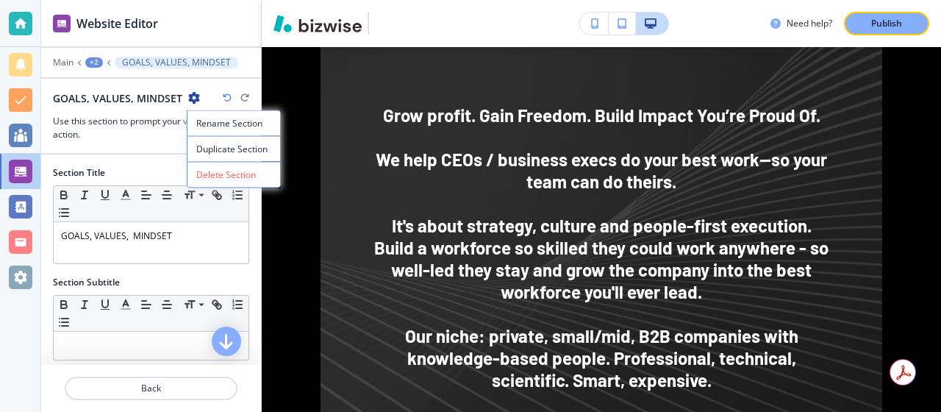
click at [195, 94] on icon "button" at bounding box center [194, 98] width 12 height 12
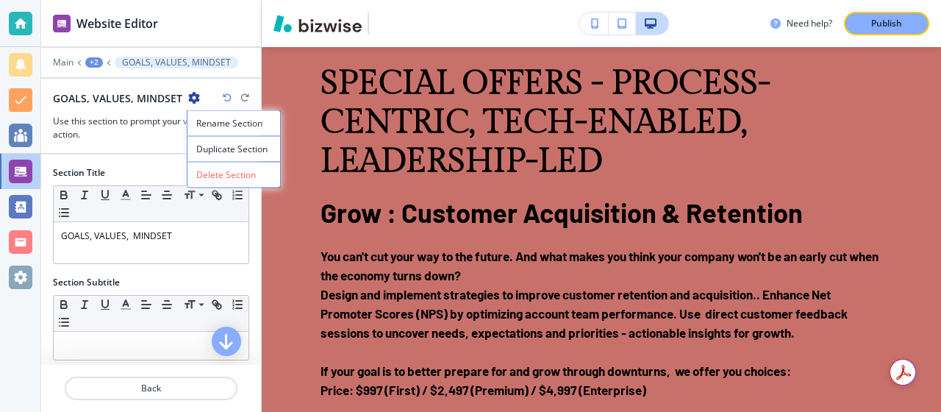
scroll to position [1978, 0]
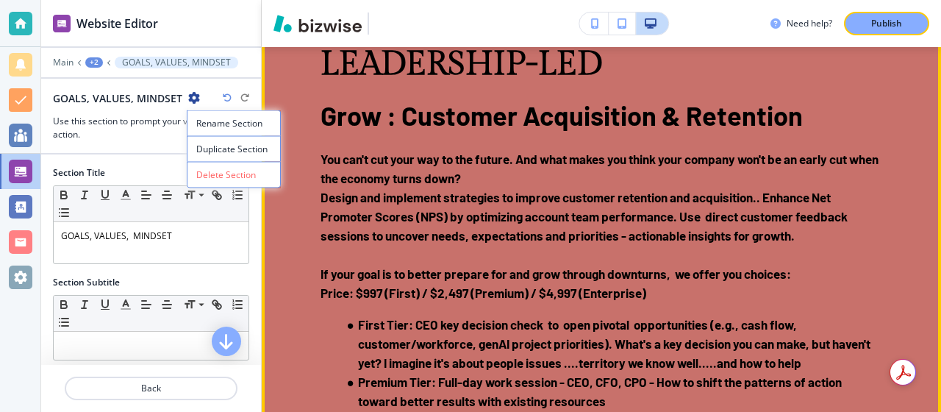
click at [699, 84] on p "SPECIAL OFFERS - PROCESS-CENTRIC, TECH-ENABLED, LEADERSHIP-LED" at bounding box center [602, 25] width 562 height 117
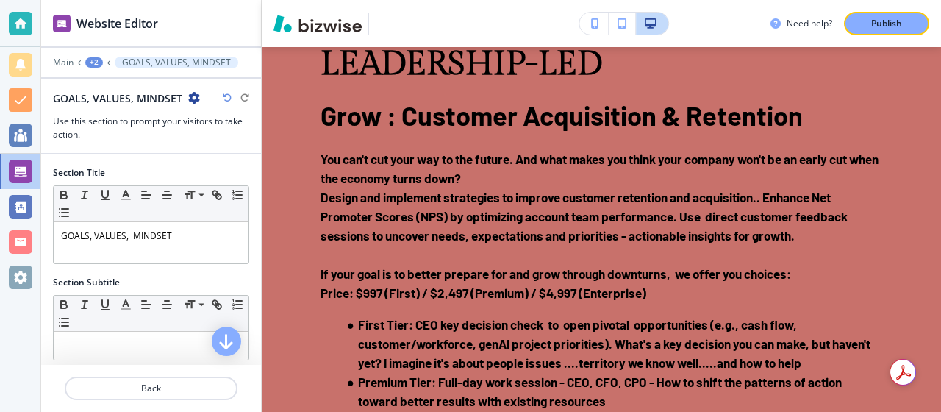
click at [21, 335] on div at bounding box center [20, 206] width 40 height 412
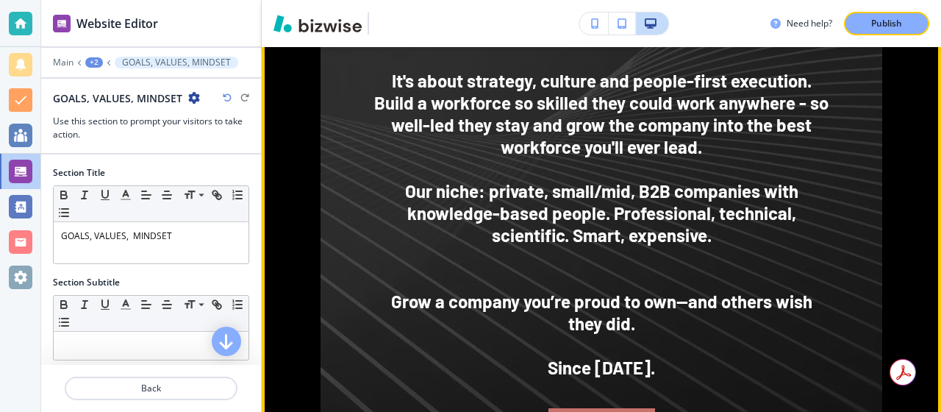
scroll to position [1300, 0]
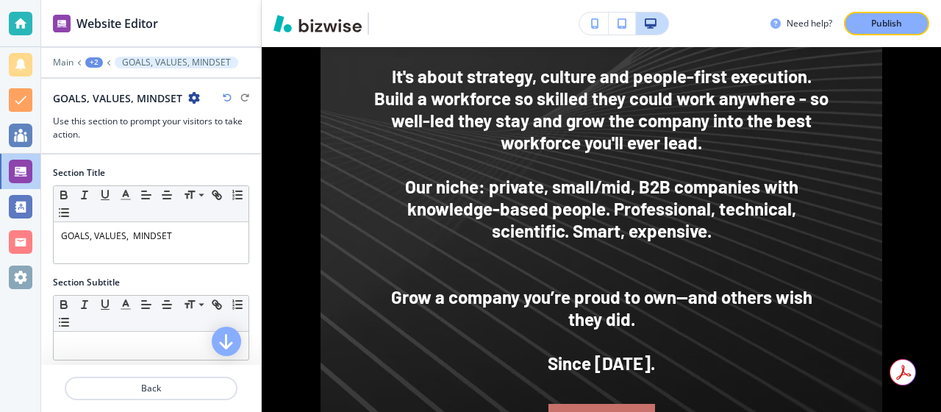
click at [192, 97] on icon "button" at bounding box center [194, 98] width 12 height 12
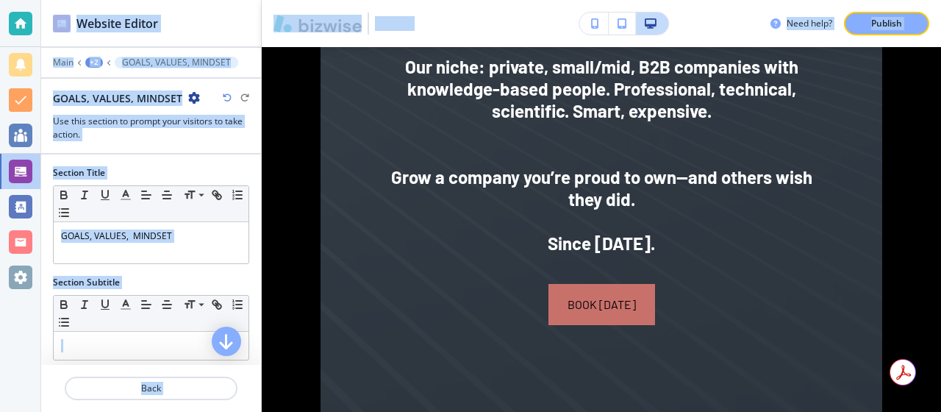
scroll to position [1526, 0]
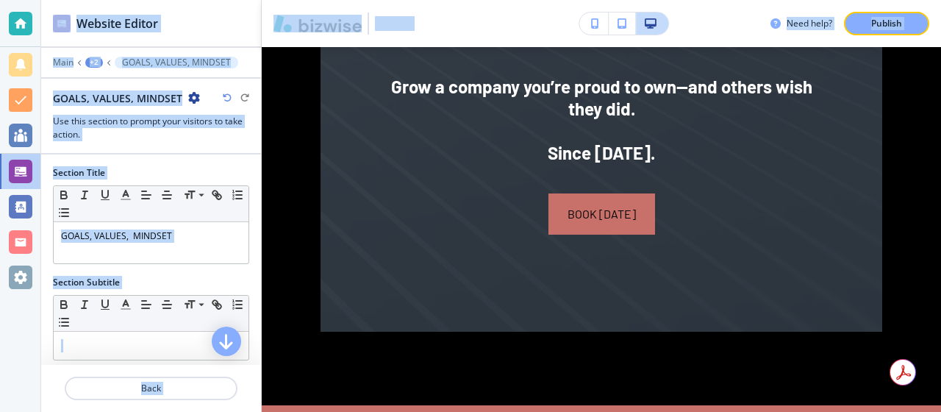
drag, startPoint x: 385, startPoint y: 171, endPoint x: 546, endPoint y: 414, distance: 291.8
click at [546, 0] on html "Website Editor Main +2 GOALS, VALUES, MINDSET﻿ GOALS, VALUES, MINDSET﻿ Use this…" at bounding box center [470, 0] width 941 height 0
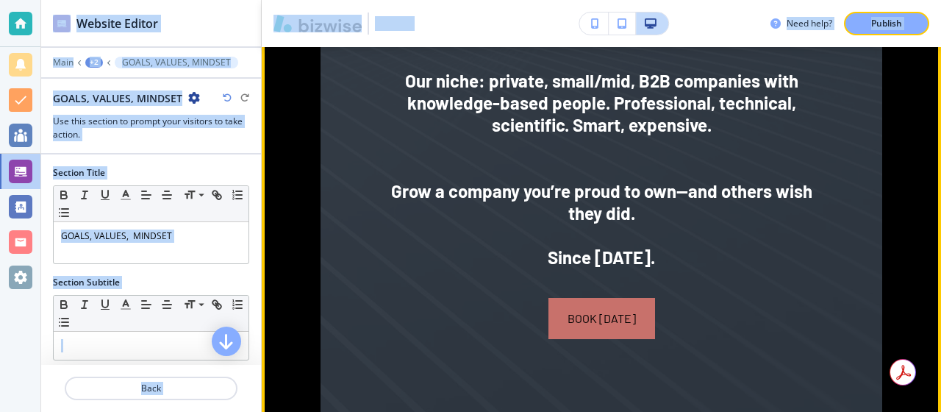
scroll to position [1407, 0]
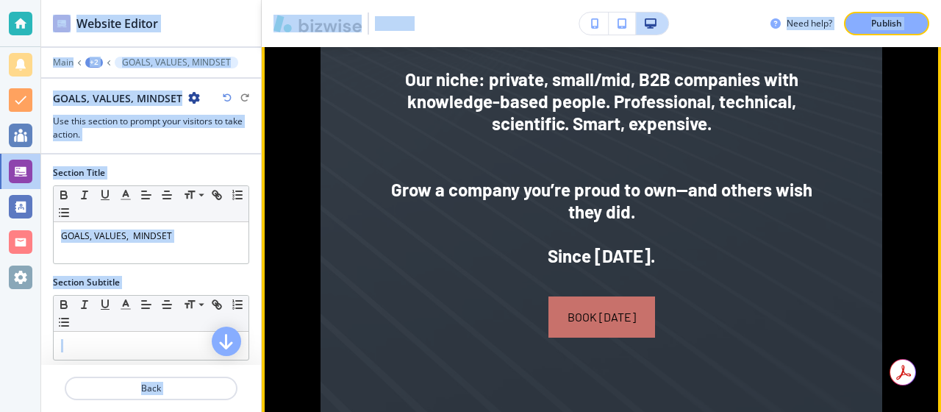
click at [359, 118] on img at bounding box center [602, 8] width 562 height 854
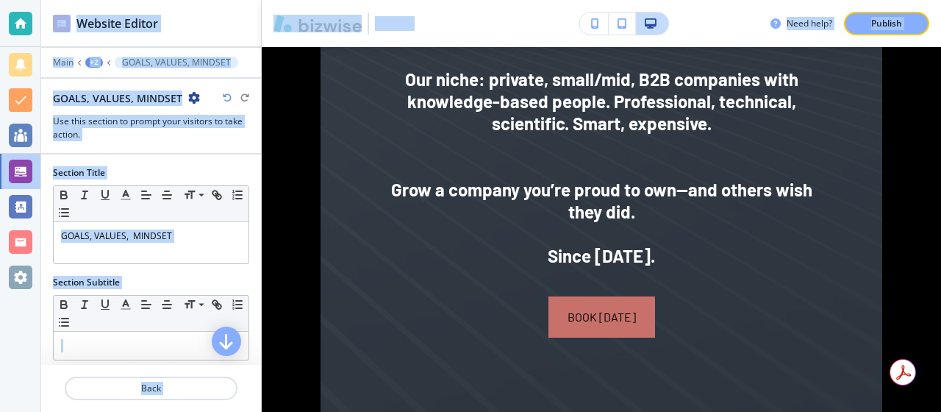
click at [256, 148] on div at bounding box center [151, 147] width 220 height 12
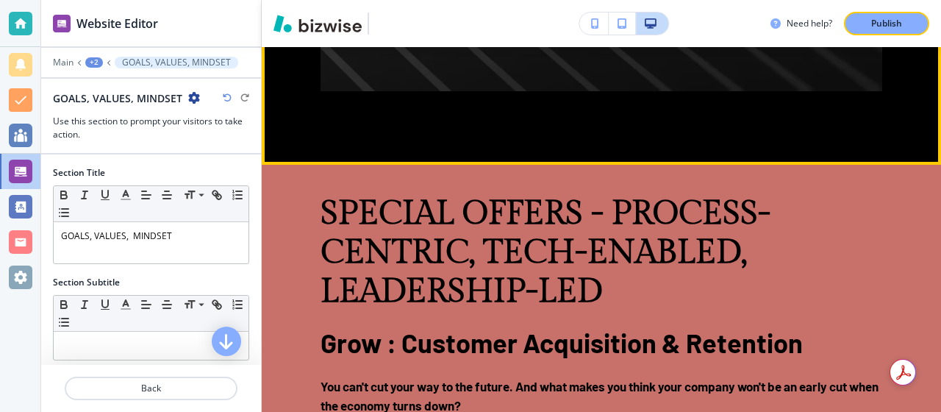
scroll to position [1745, 0]
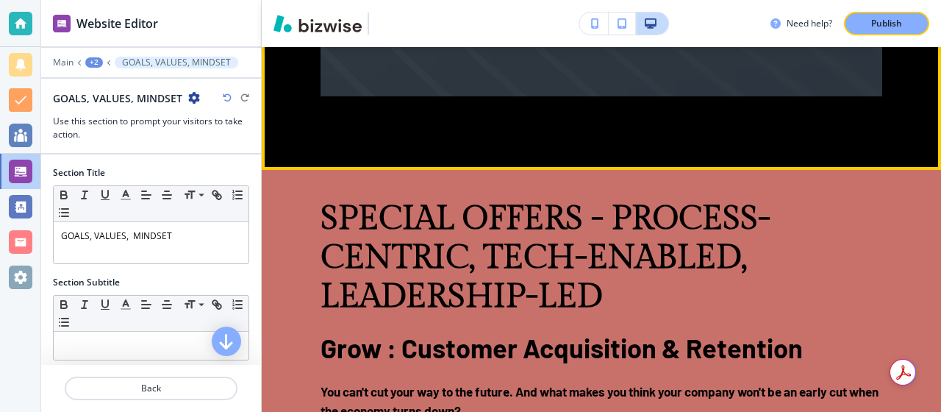
drag, startPoint x: 382, startPoint y: 144, endPoint x: 644, endPoint y: 283, distance: 297.0
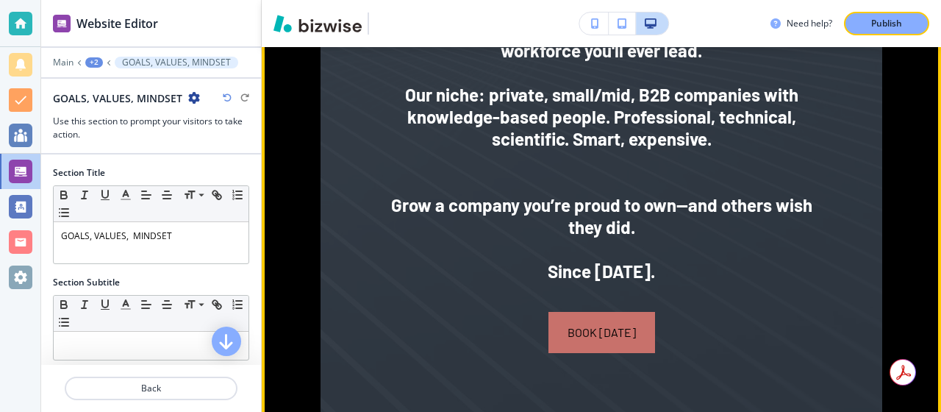
scroll to position [1370, 0]
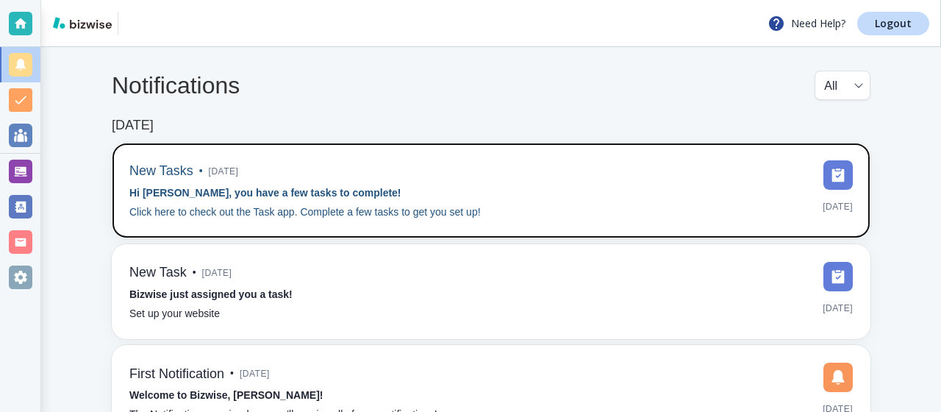
click at [169, 215] on p "Click here to check out the Task app. Complete a few tasks to get you set up!" at bounding box center [304, 212] width 351 height 16
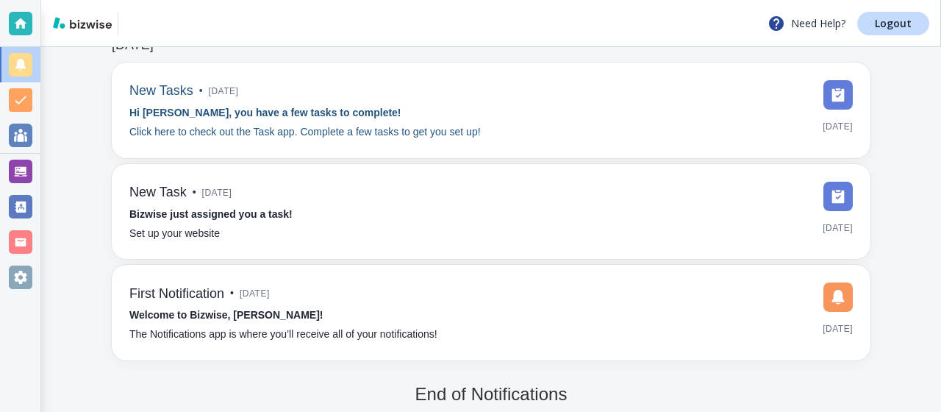
scroll to position [97, 0]
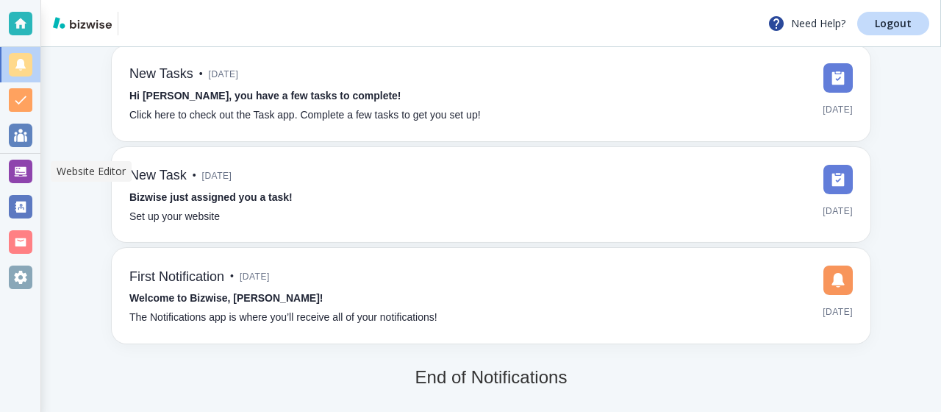
click at [17, 173] on div at bounding box center [21, 172] width 24 height 24
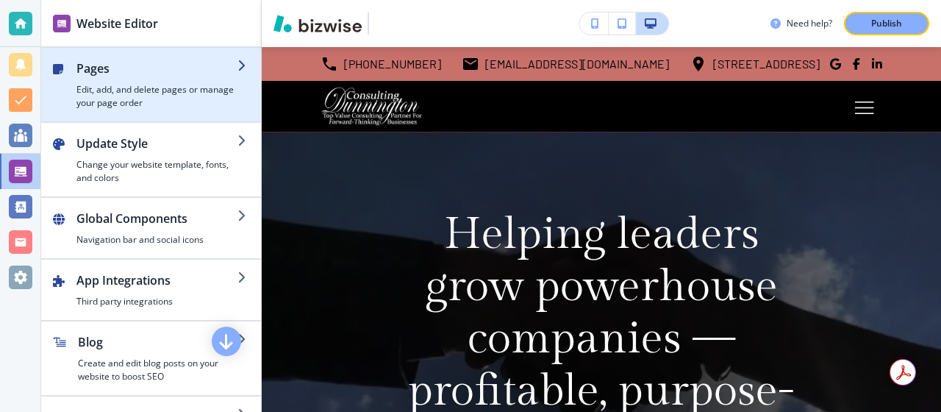
click at [150, 98] on h4 "Edit, add, and delete pages or manage your page order" at bounding box center [156, 96] width 161 height 26
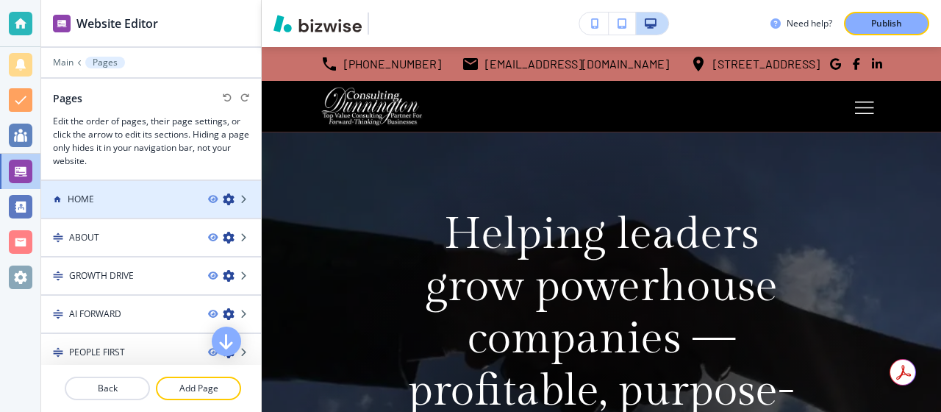
click at [85, 196] on h4 "HOME" at bounding box center [81, 199] width 26 height 13
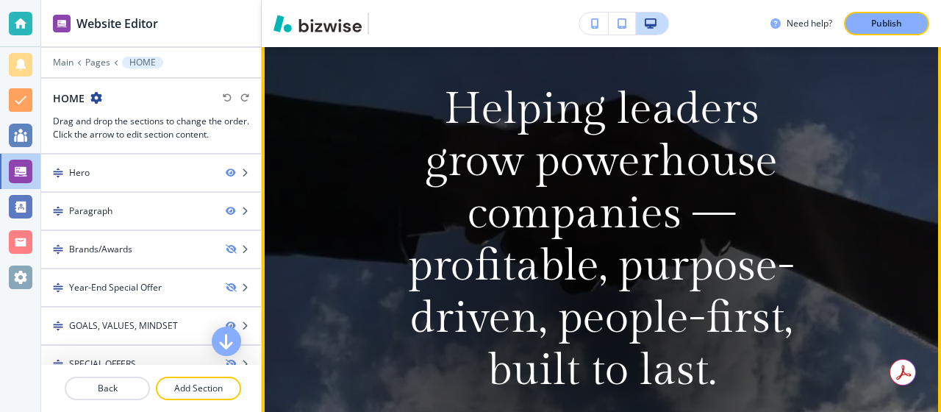
click at [304, 184] on video at bounding box center [601, 308] width 679 height 603
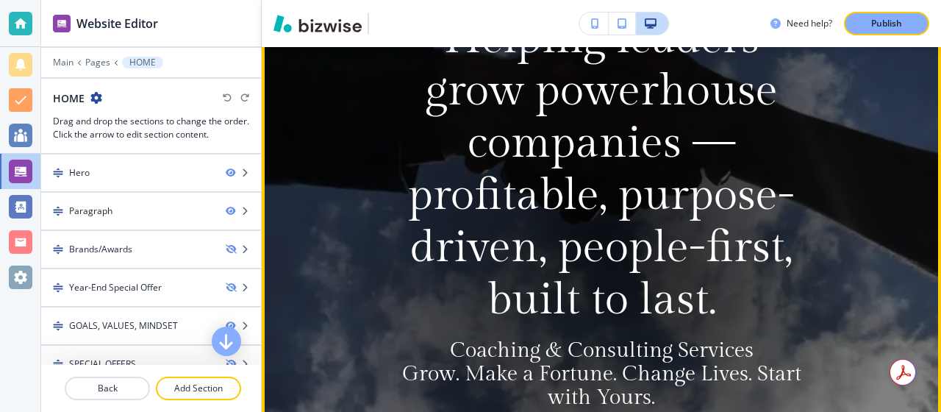
click at [304, 184] on video at bounding box center [601, 238] width 679 height 603
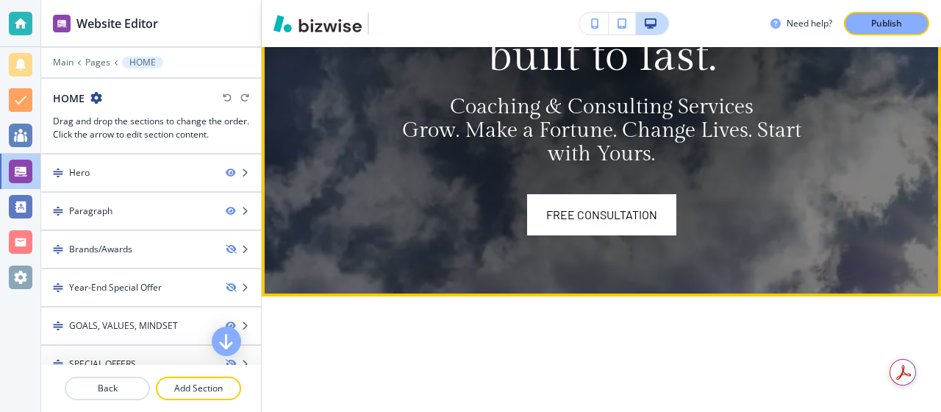
scroll to position [451, 0]
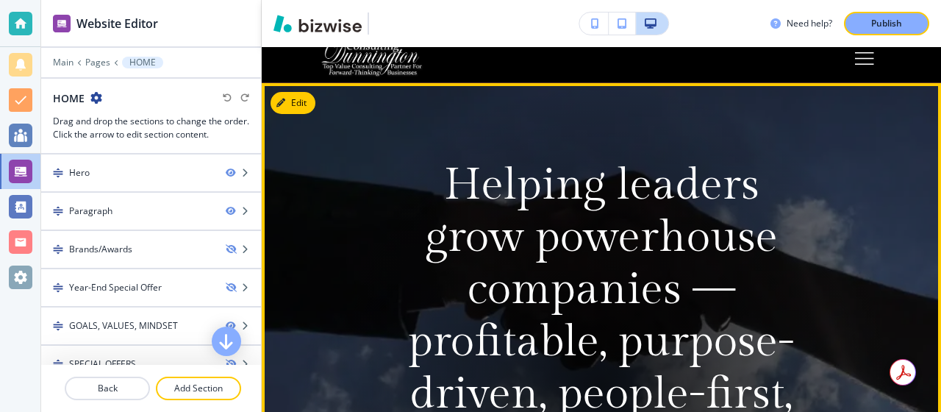
scroll to position [0, 0]
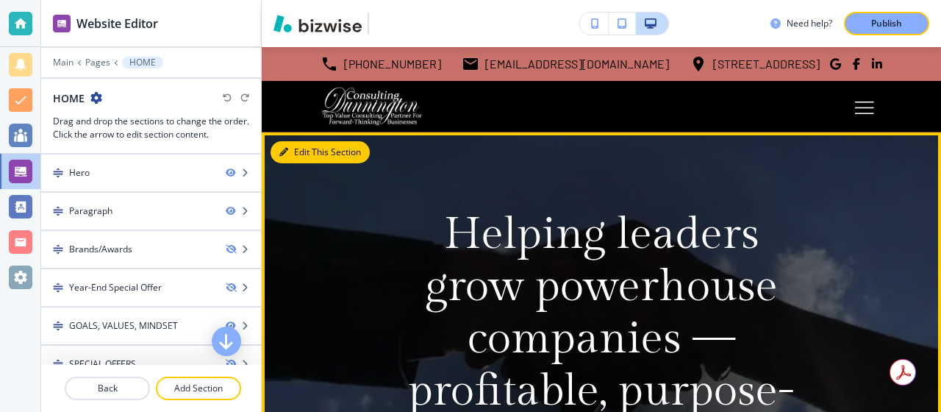
click at [297, 161] on button "Edit This Section" at bounding box center [320, 152] width 99 height 22
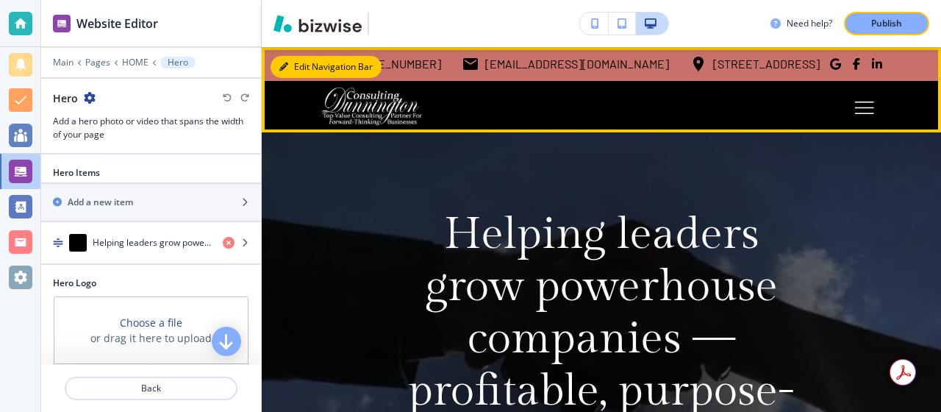
click at [298, 68] on button "Edit Navigation Bar" at bounding box center [326, 67] width 111 height 22
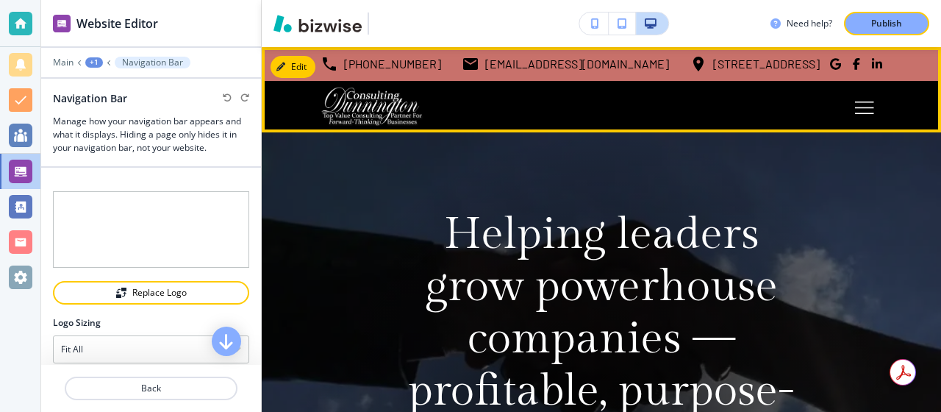
click at [365, 111] on img at bounding box center [372, 107] width 103 height 40
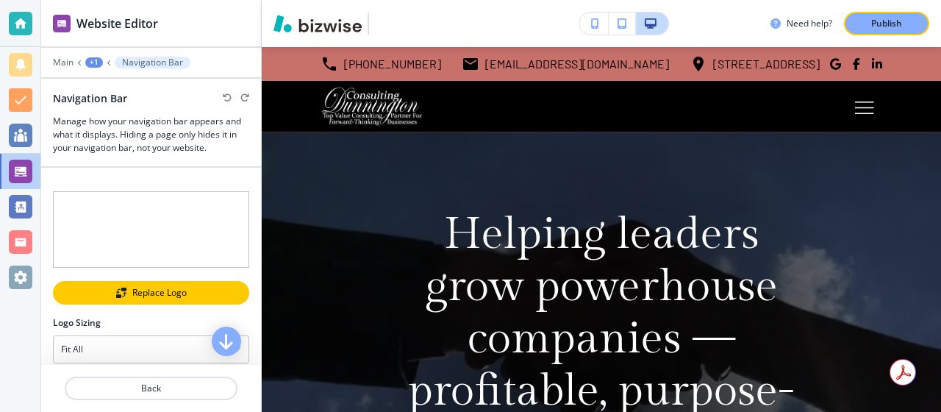
click at [151, 290] on div "Replace Logo" at bounding box center [150, 292] width 193 height 10
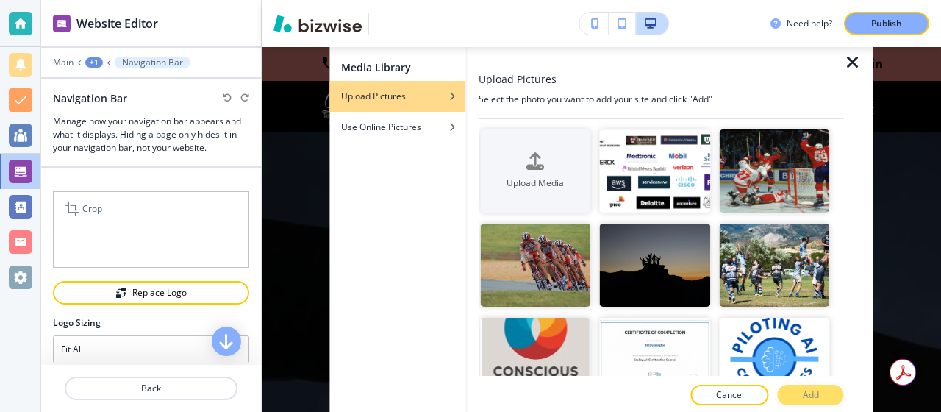
click at [81, 211] on icon at bounding box center [74, 209] width 18 height 18
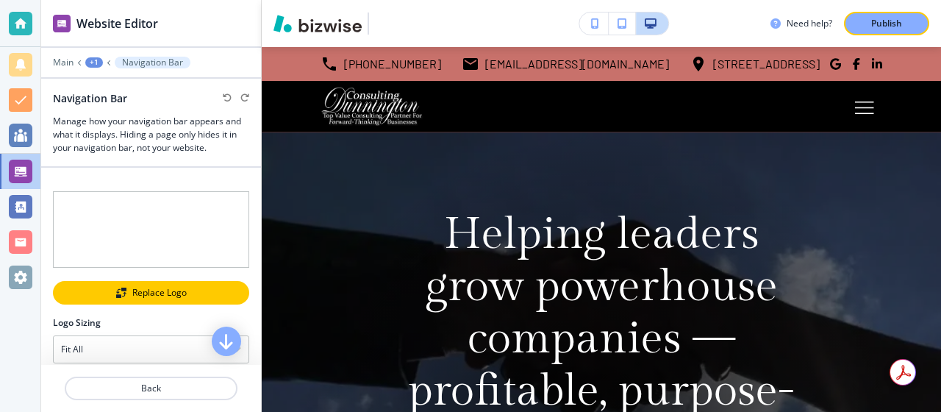
click at [138, 293] on div "Replace Logo" at bounding box center [150, 292] width 193 height 10
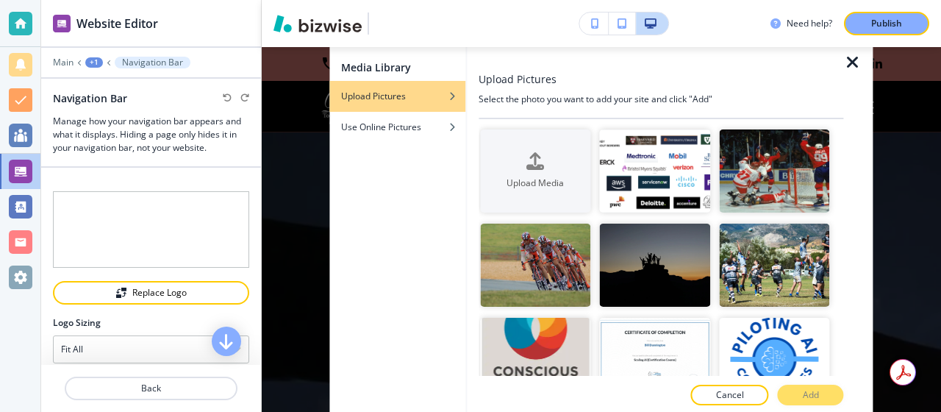
click at [398, 96] on h4 "Upload Pictures" at bounding box center [373, 96] width 65 height 13
click at [434, 217] on div "Media Library Upload Pictures Use Online Pictures" at bounding box center [397, 229] width 136 height 375
click at [389, 97] on h4 "Upload Pictures" at bounding box center [373, 96] width 65 height 13
click at [119, 209] on img at bounding box center [151, 229] width 196 height 76
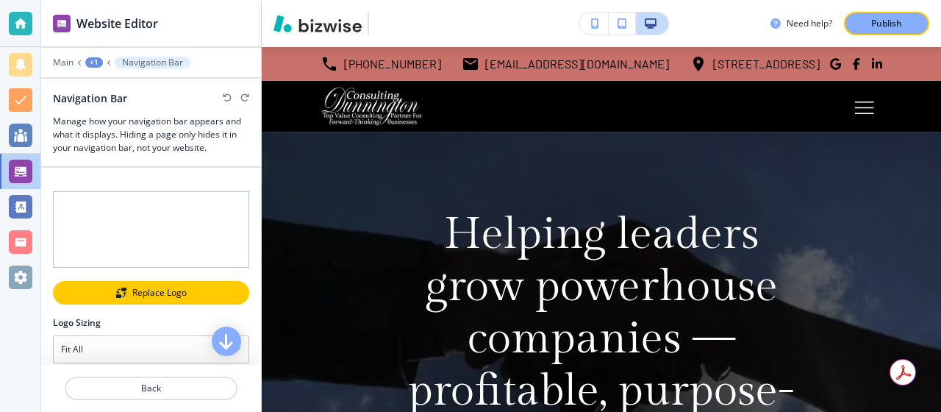
click at [128, 290] on div "Replace Logo" at bounding box center [150, 292] width 193 height 10
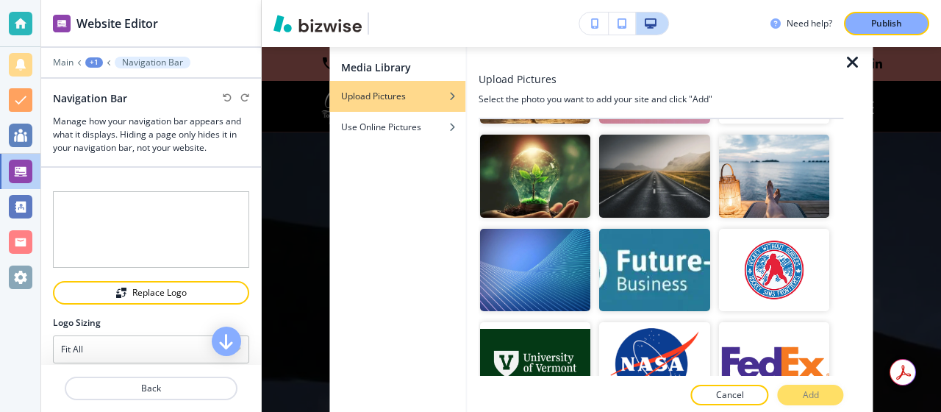
scroll to position [2910, 0]
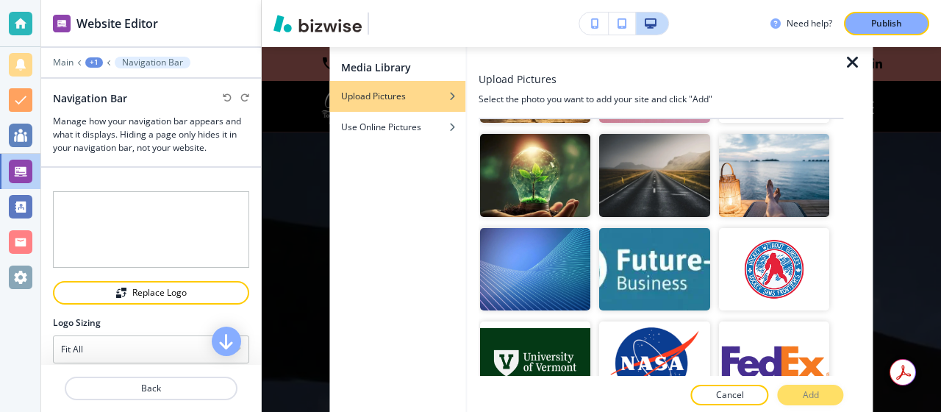
click at [809, 399] on div "Cancel Add" at bounding box center [661, 394] width 365 height 21
click at [384, 98] on h4 "Upload Pictures" at bounding box center [373, 96] width 65 height 13
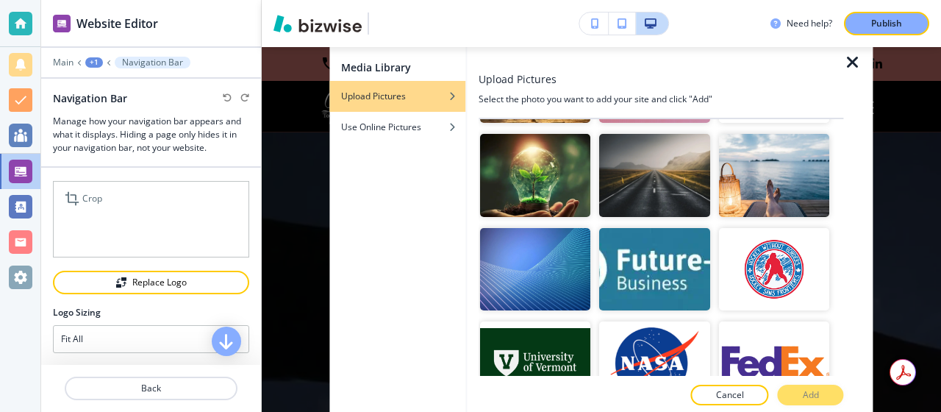
scroll to position [0, 0]
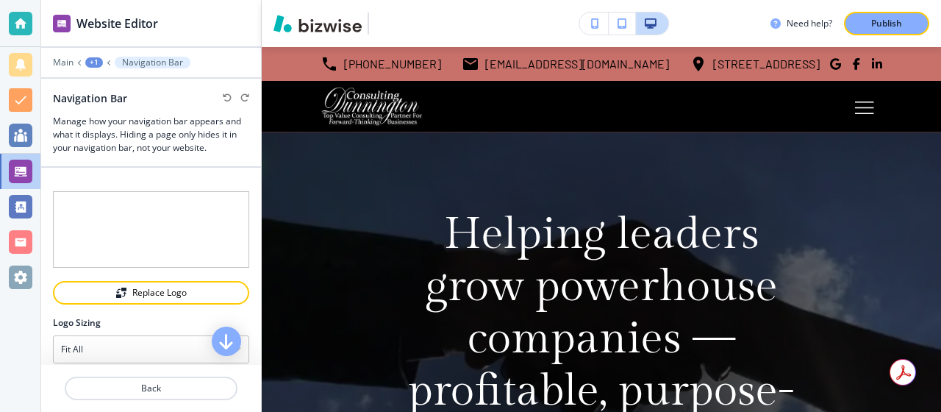
click at [202, 188] on div at bounding box center [151, 185] width 196 height 12
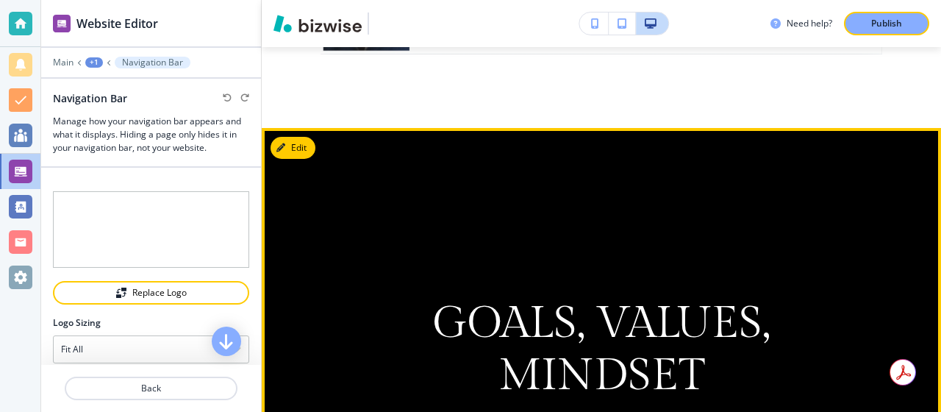
scroll to position [1068, 0]
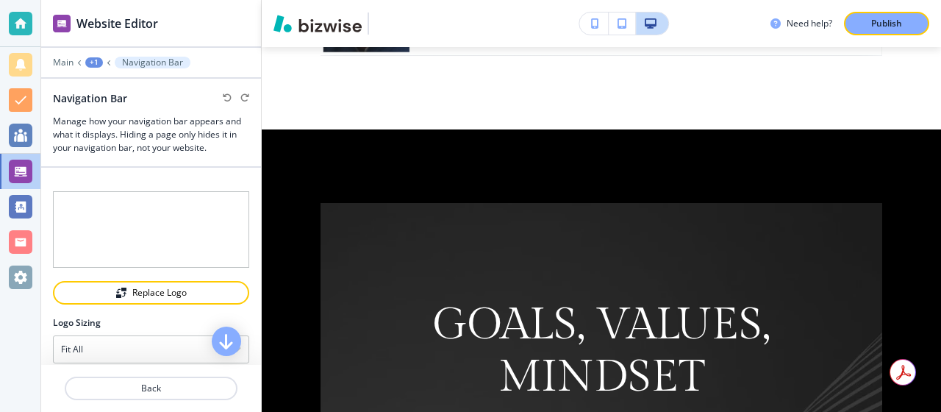
click at [240, 176] on div at bounding box center [151, 174] width 196 height 12
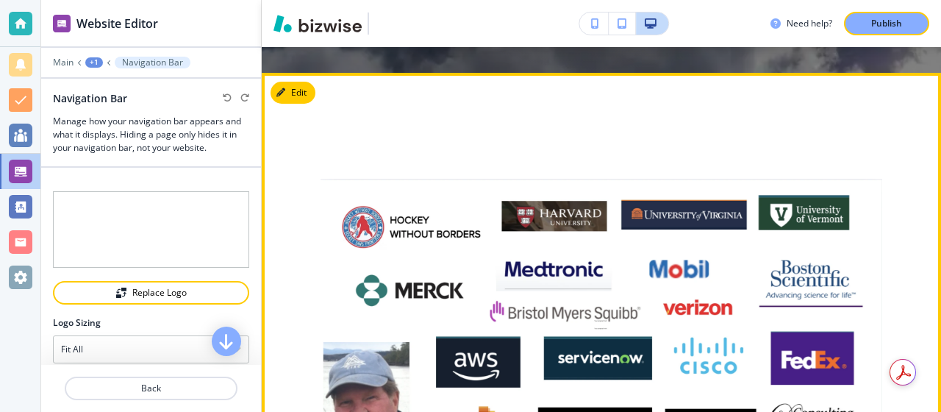
scroll to position [637, 0]
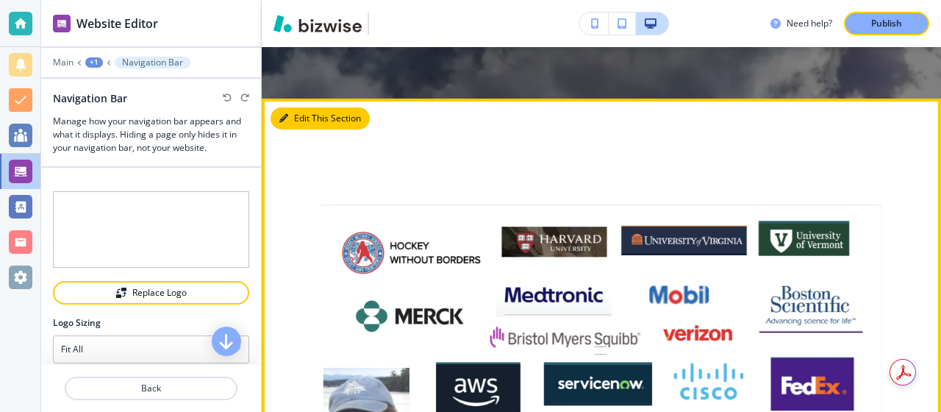
click at [292, 121] on button "Edit This Section" at bounding box center [320, 118] width 99 height 22
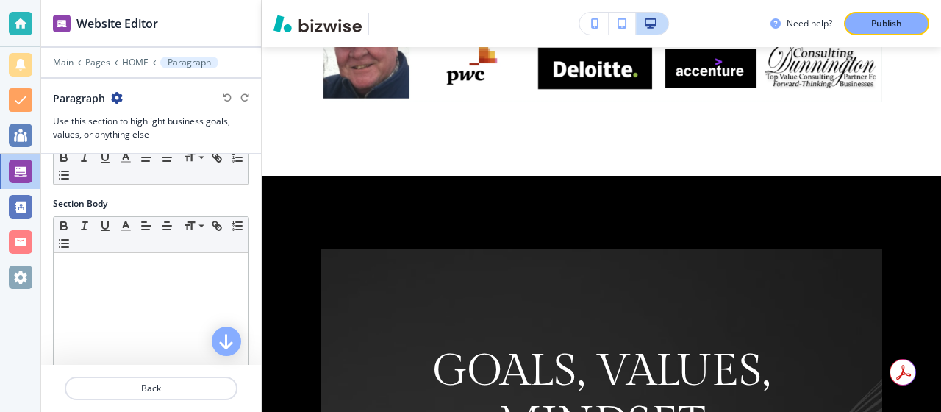
scroll to position [140, 0]
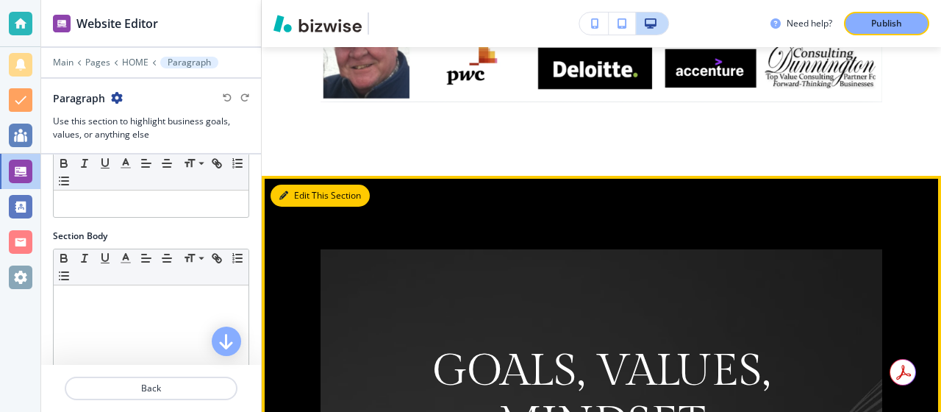
click at [305, 193] on button "Edit This Section" at bounding box center [320, 196] width 99 height 22
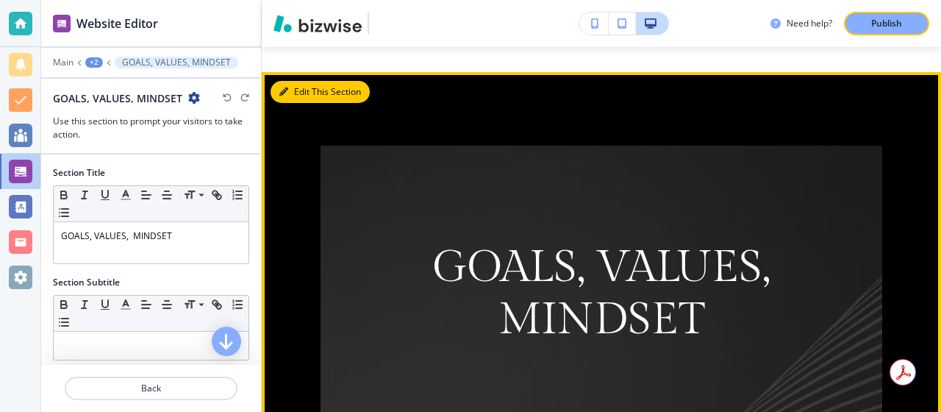
scroll to position [1151, 0]
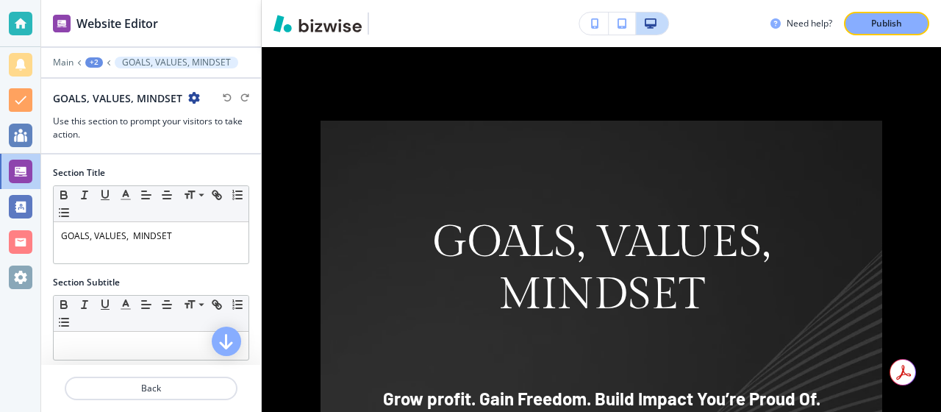
click at [54, 97] on h2 "GOALS, VALUES, MINDSET﻿" at bounding box center [117, 97] width 129 height 15
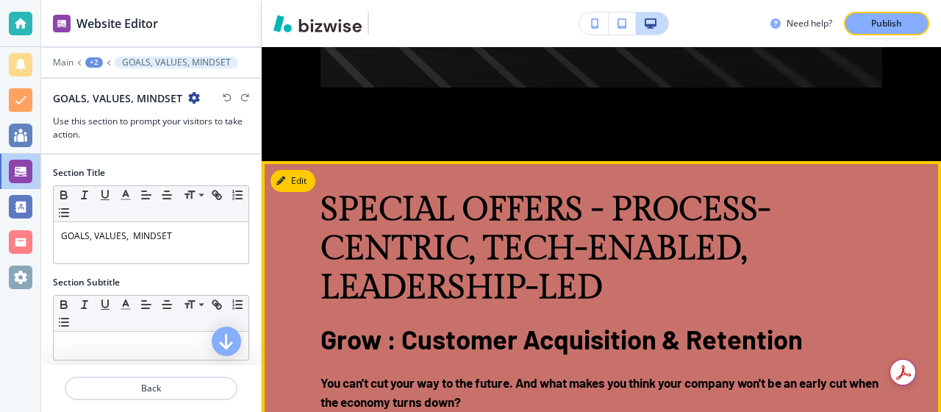
scroll to position [2032, 0]
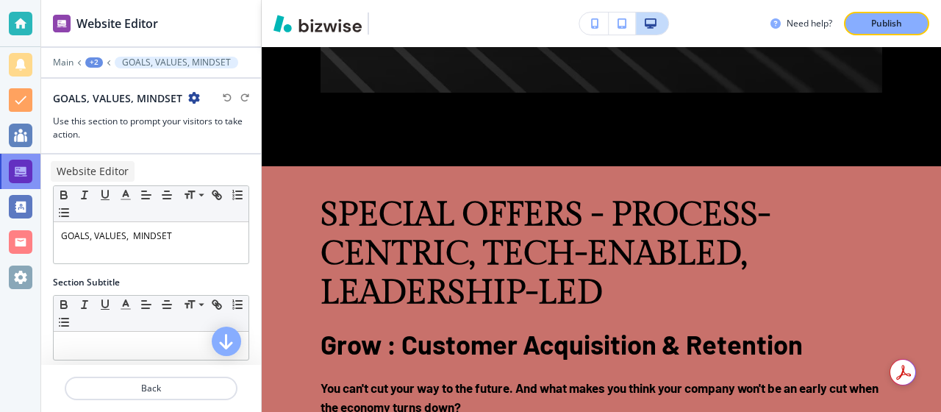
click at [16, 162] on div at bounding box center [21, 172] width 24 height 24
click at [793, 22] on h3 "Need help?" at bounding box center [810, 23] width 46 height 13
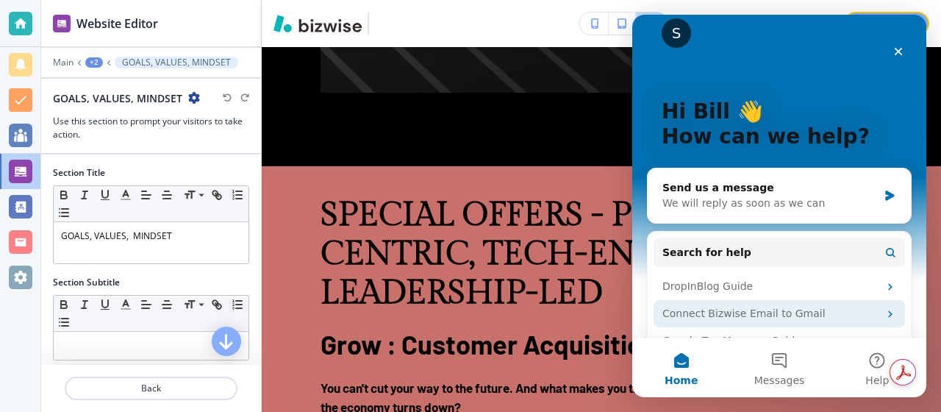
scroll to position [0, 0]
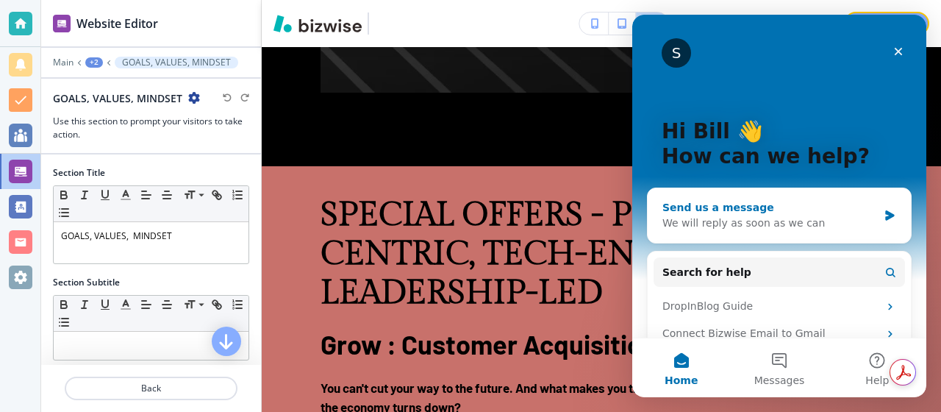
click at [725, 206] on div "Send us a message" at bounding box center [769, 207] width 215 height 15
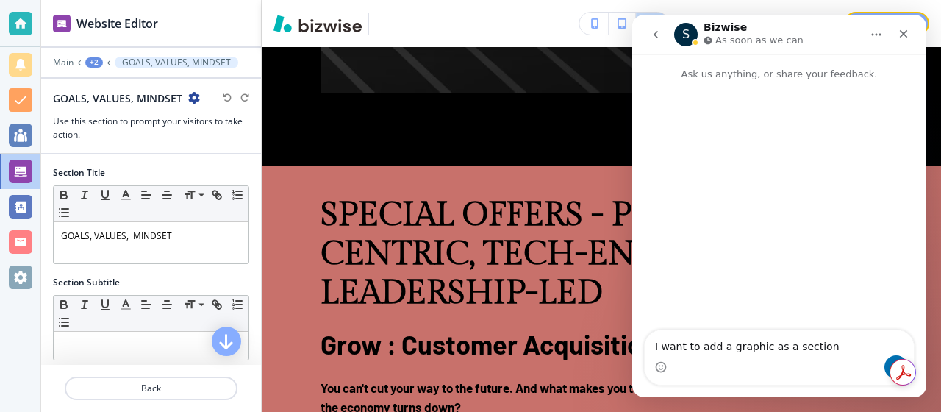
click at [736, 306] on div "Intercom messenger" at bounding box center [779, 207] width 294 height 250
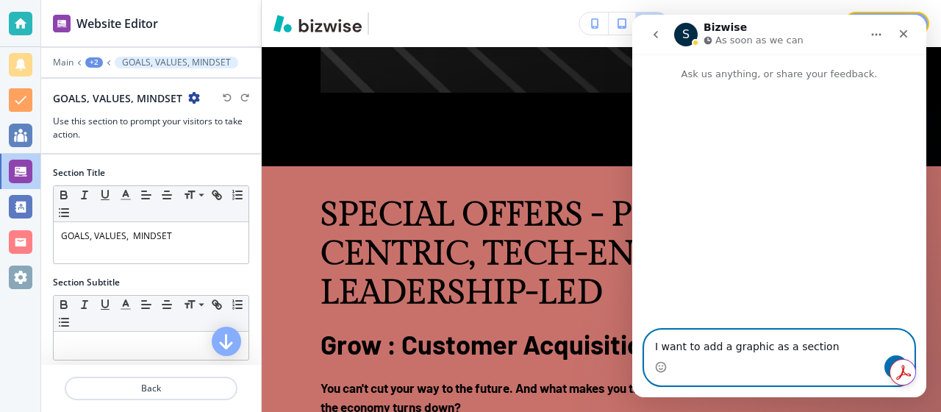
click at [826, 349] on textarea "I want to add a graphic as a section" at bounding box center [779, 342] width 269 height 25
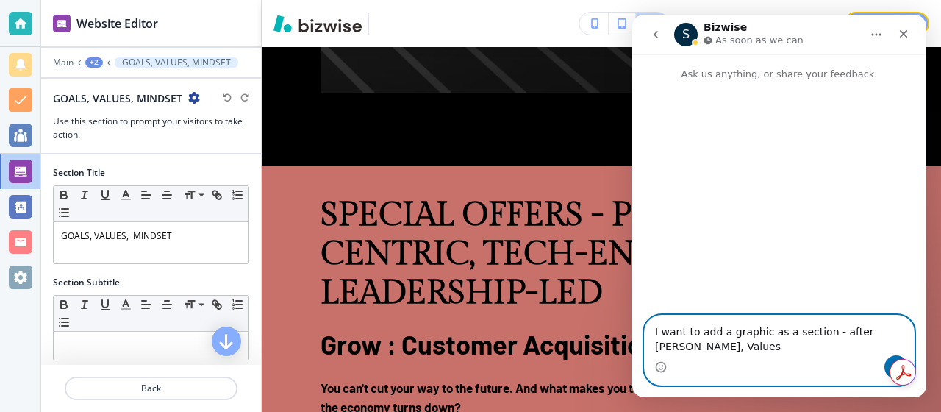
click at [876, 335] on textarea "I want to add a graphic as a section - after Golas, Values" at bounding box center [779, 335] width 269 height 40
click at [684, 350] on textarea "I want to add a graphic as a section - after Goals, Values" at bounding box center [779, 335] width 269 height 40
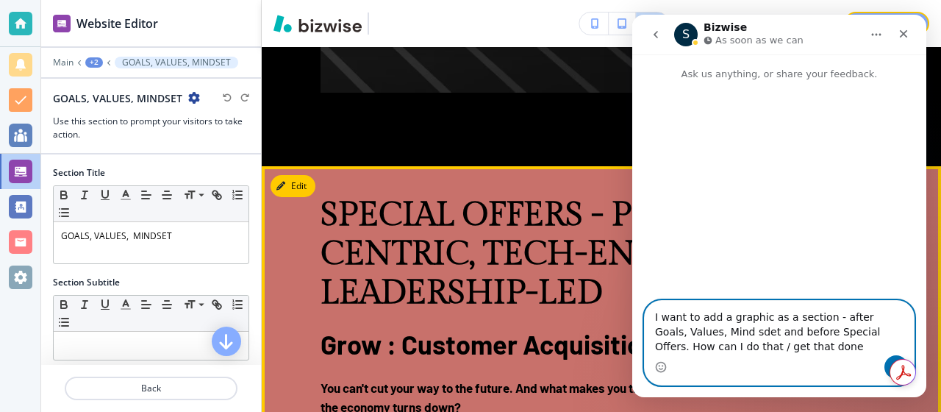
type textarea "I want to add a graphic as a section - after Goals, Values, Mind sdet and befor…"
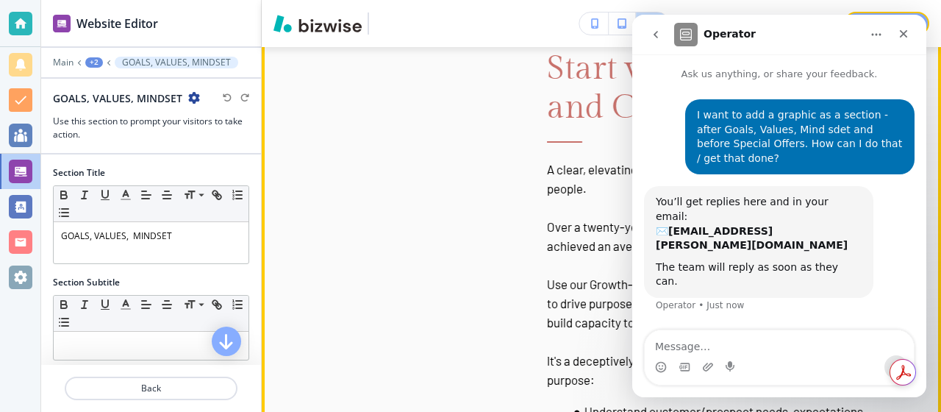
scroll to position [3505, 0]
